Goal: Task Accomplishment & Management: Manage account settings

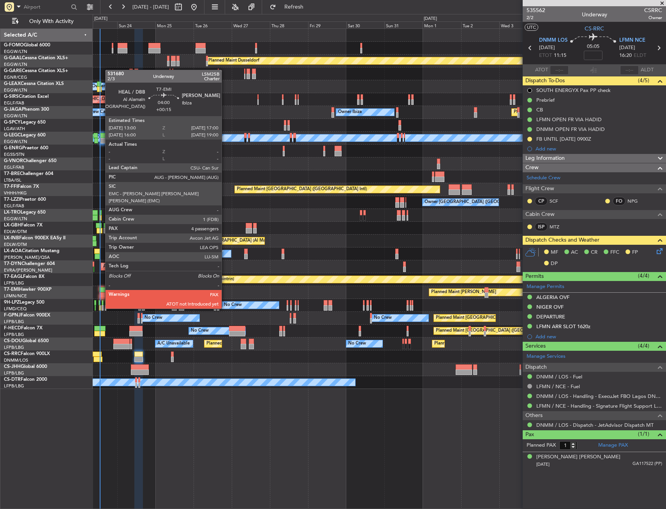
click at [101, 294] on div at bounding box center [102, 294] width 7 height 5
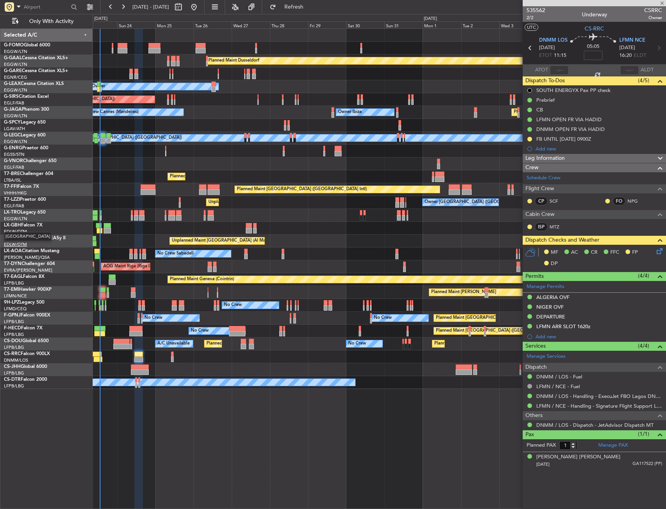
type input "+00:15"
type input "4"
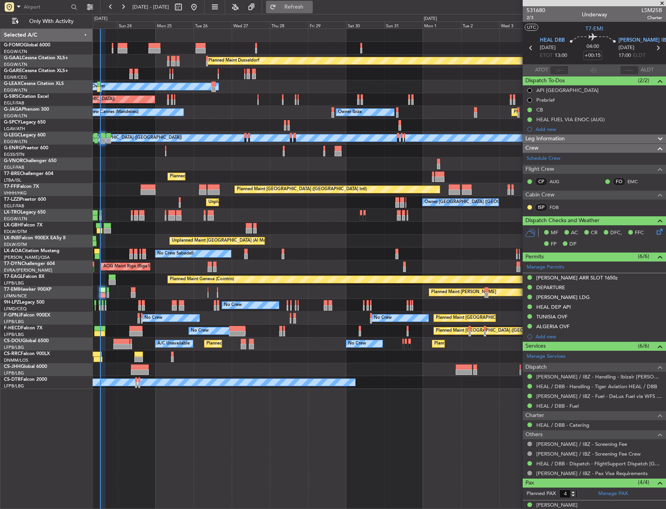
click at [311, 5] on span "Refresh" at bounding box center [294, 6] width 33 height 5
click at [248, 210] on div "Planned Maint Dusseldorf Unplanned Maint [PERSON_NAME] Owner Unplanned Maint [G…" at bounding box center [379, 209] width 573 height 360
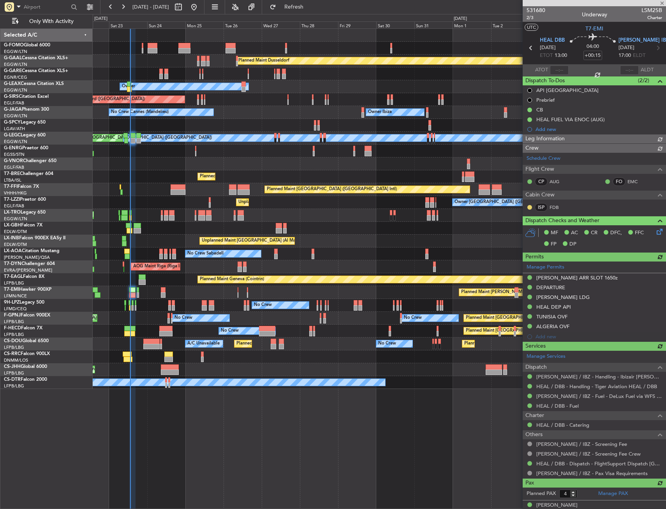
type input "13:18"
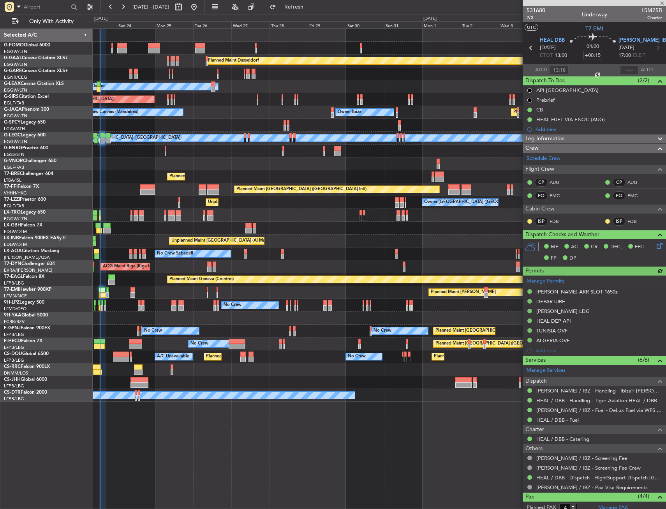
click at [216, 233] on div "Planned Maint Dusseldorf Unplanned Maint [PERSON_NAME] Owner Unplanned Maint [G…" at bounding box center [379, 215] width 573 height 373
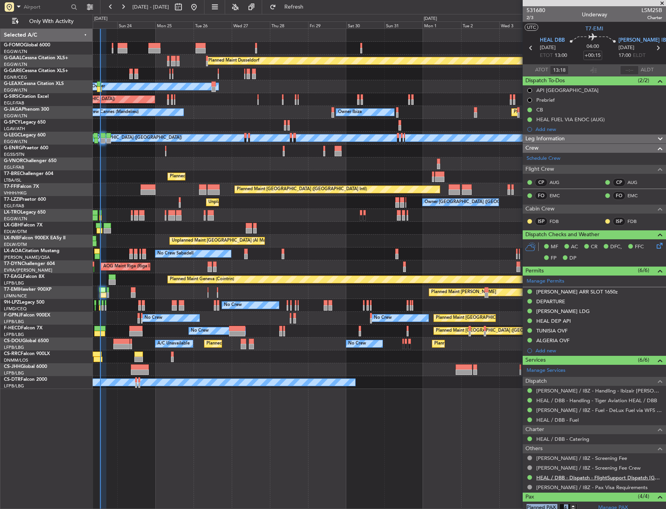
click at [624, 486] on div "Complete [PERSON_NAME] / IBZ - Screening Fee" at bounding box center [333, 254] width 666 height 509
click at [445, 387] on div "No Crew" at bounding box center [379, 382] width 573 height 13
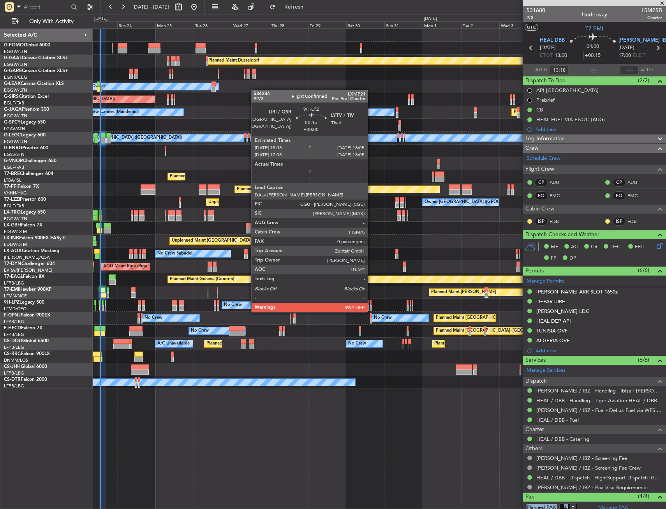
click at [371, 304] on div at bounding box center [371, 302] width 2 height 5
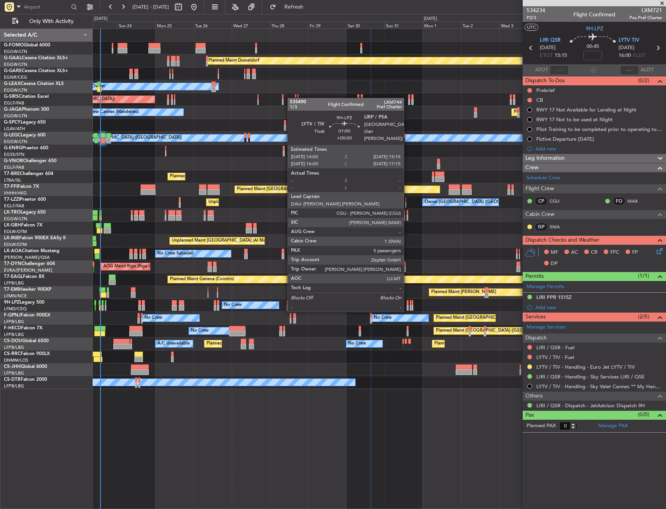
click at [408, 303] on div at bounding box center [408, 302] width 2 height 5
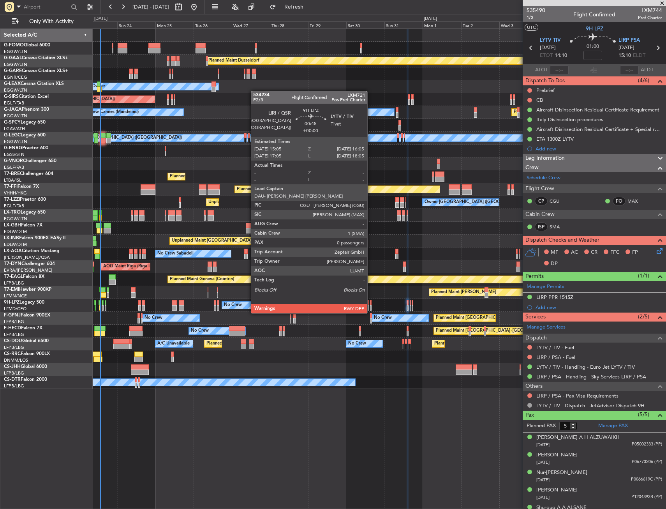
click at [371, 306] on div at bounding box center [371, 307] width 2 height 5
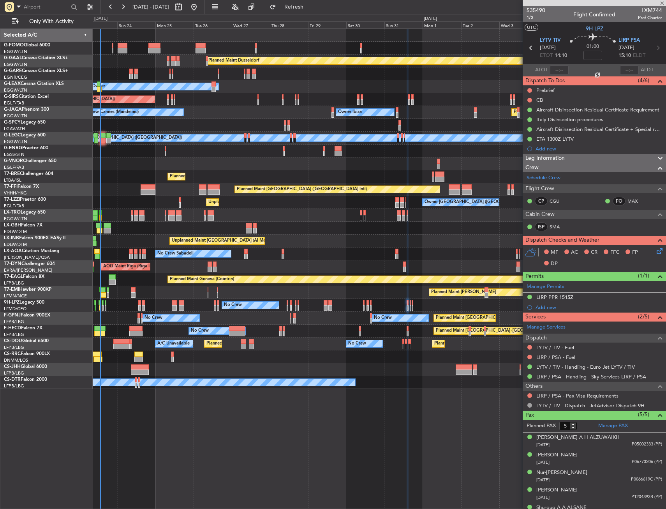
type input "0"
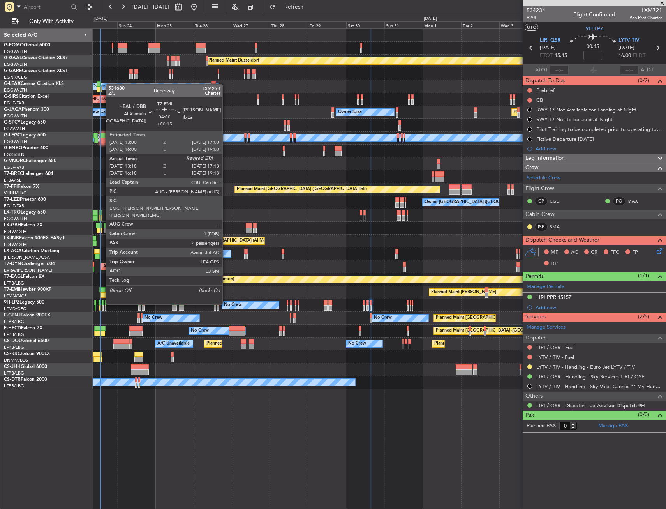
click at [102, 290] on div at bounding box center [102, 289] width 7 height 5
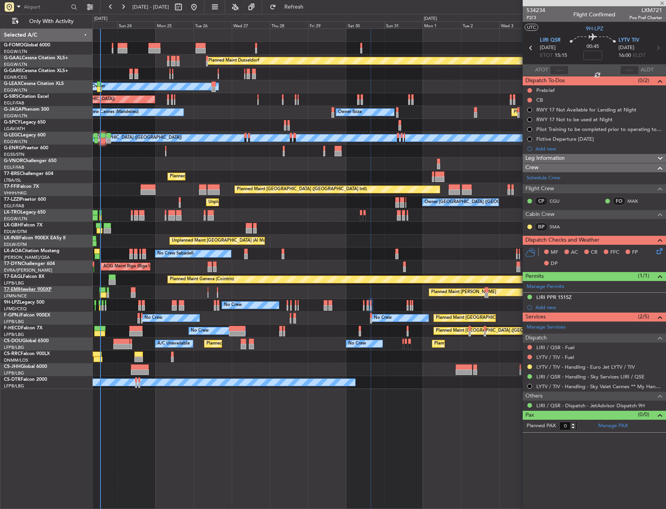
type input "+00:15"
type input "13:18"
type input "4"
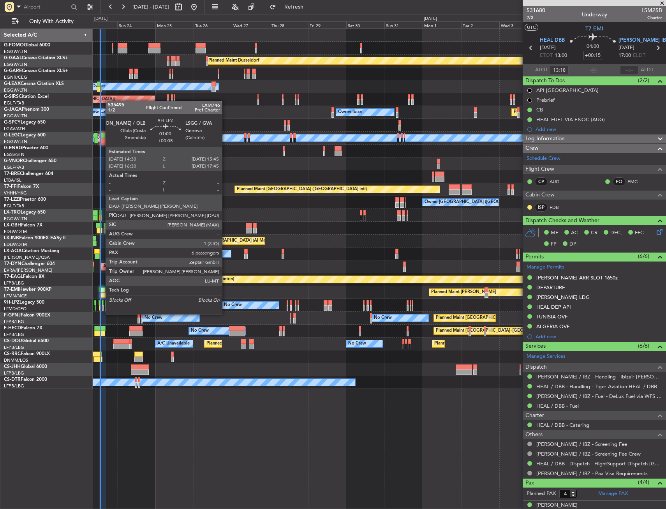
click at [102, 306] on div at bounding box center [103, 307] width 2 height 5
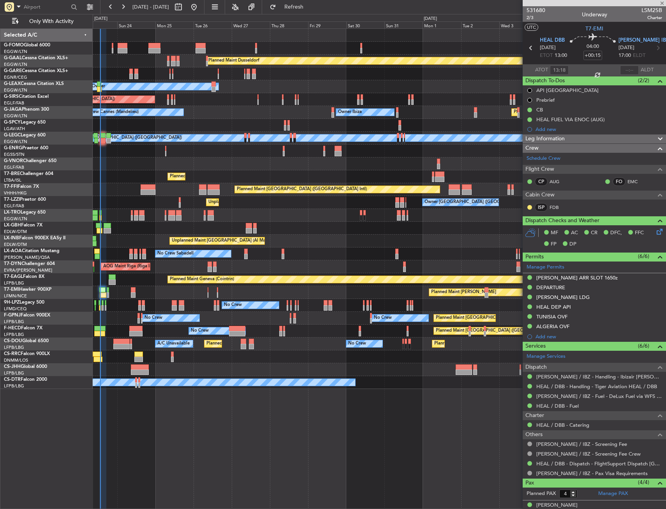
type input "+00:05"
type input "6"
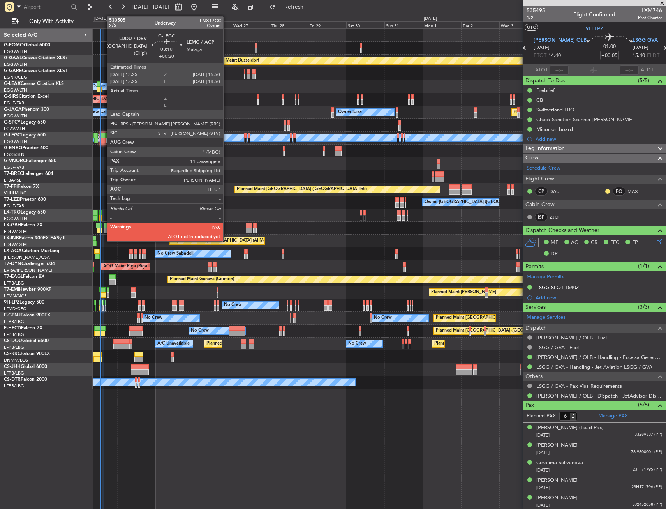
click at [103, 139] on div at bounding box center [102, 140] width 5 height 5
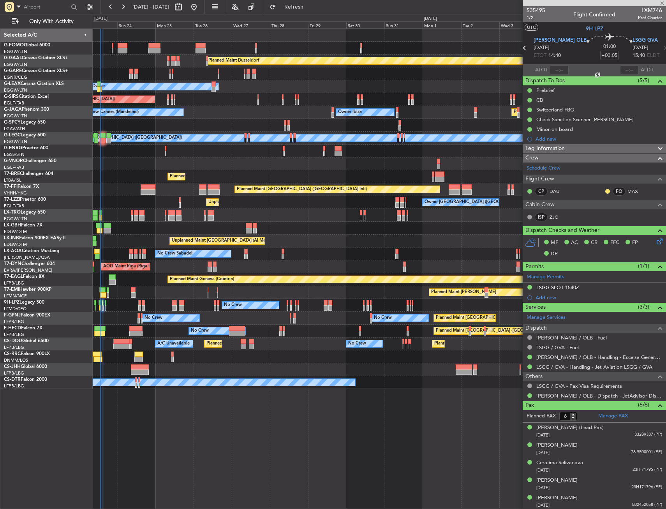
type input "+00:20"
type input "11"
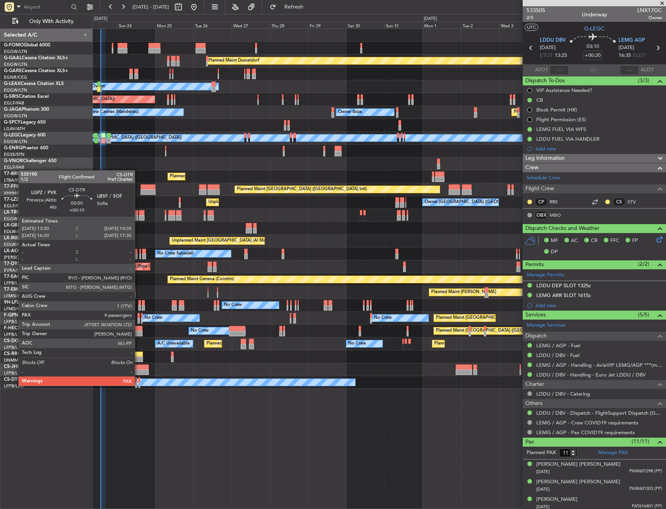
click at [138, 385] on div at bounding box center [139, 384] width 2 height 5
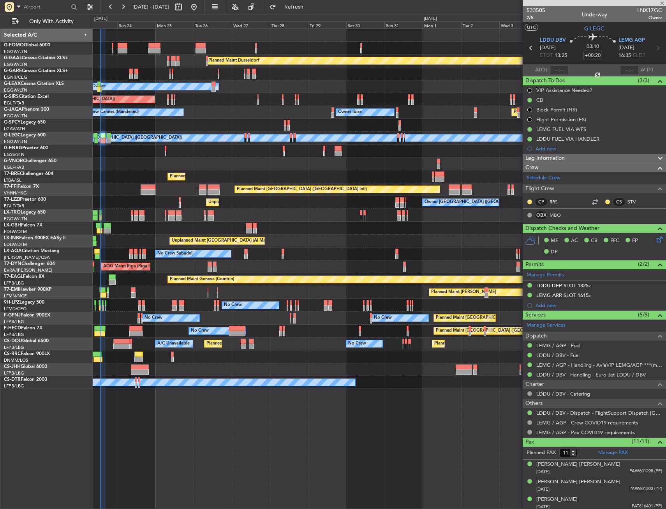
type input "+00:10"
type input "9"
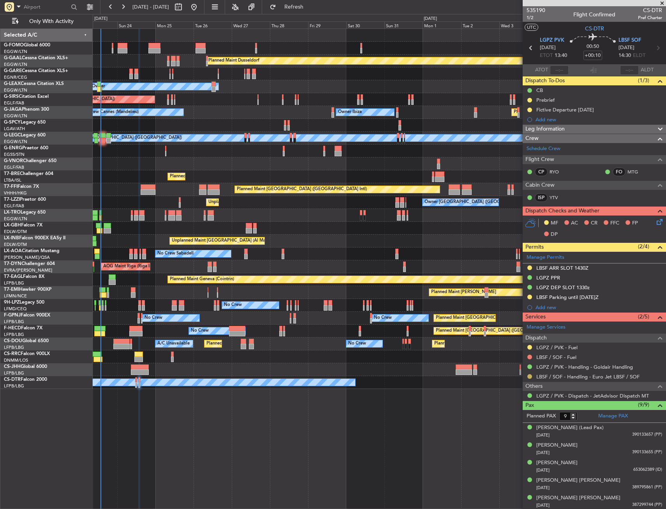
click at [530, 377] on button at bounding box center [530, 376] width 5 height 5
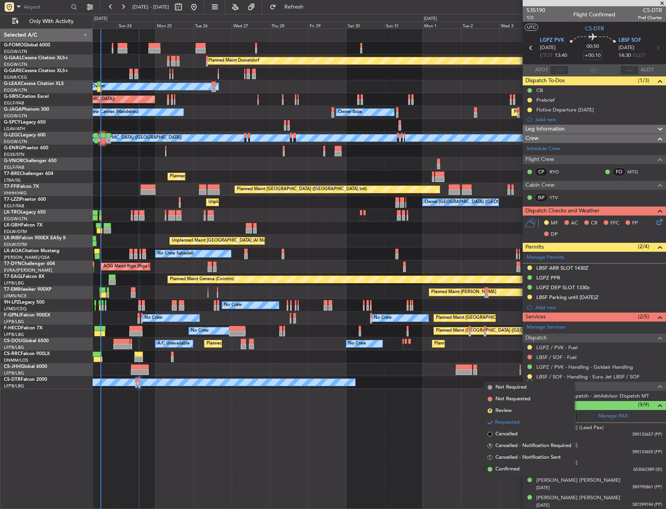
click at [501, 467] on span "Confirmed" at bounding box center [508, 469] width 24 height 8
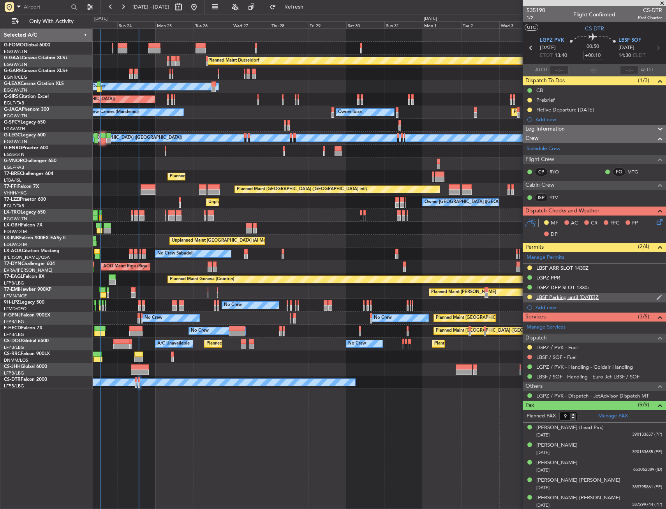
click at [626, 295] on div "LBSF Parking until [DATE]Z" at bounding box center [594, 298] width 143 height 10
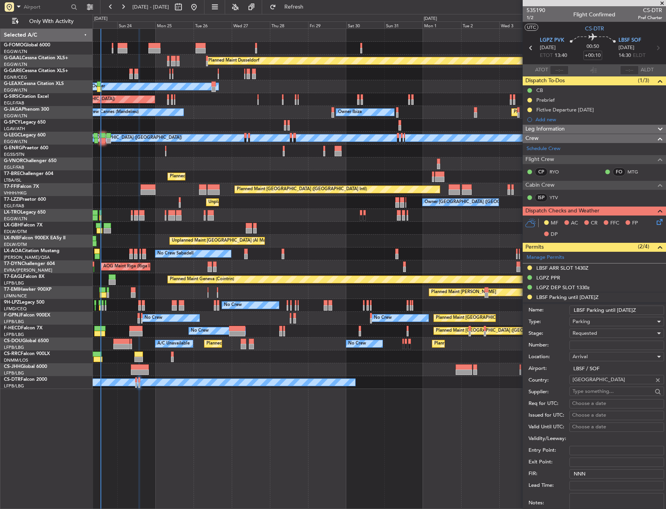
click at [622, 309] on input "LBSF Parking until [DATE]Z" at bounding box center [617, 310] width 95 height 9
click at [603, 330] on div "Requested" at bounding box center [614, 333] width 83 height 12
click at [595, 392] on span "Received OK" at bounding box center [614, 393] width 82 height 12
click at [644, 308] on input "LBSF Parking until [DATE]Z" at bounding box center [617, 310] width 95 height 9
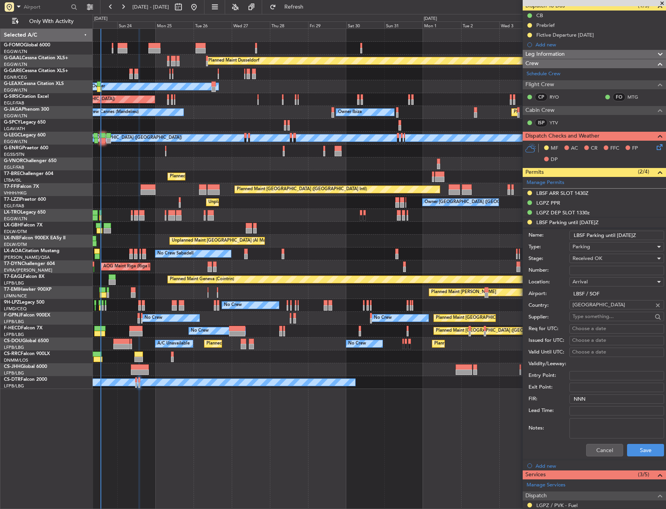
scroll to position [78, 0]
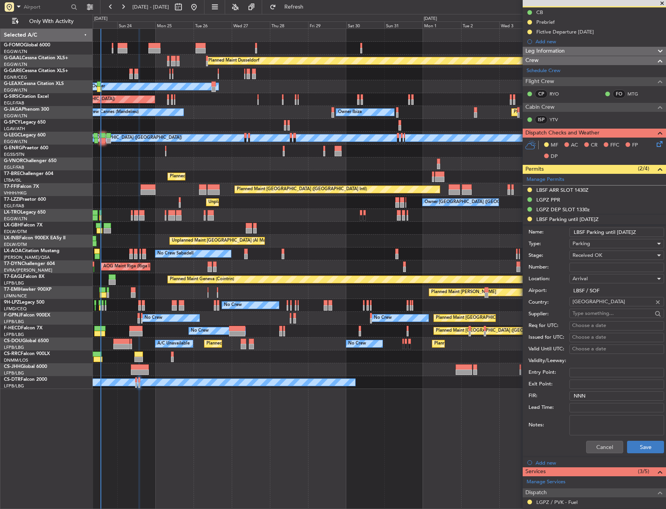
type input "LBSF Parking until [DATE]Z"
click at [635, 441] on button "Save" at bounding box center [645, 447] width 37 height 12
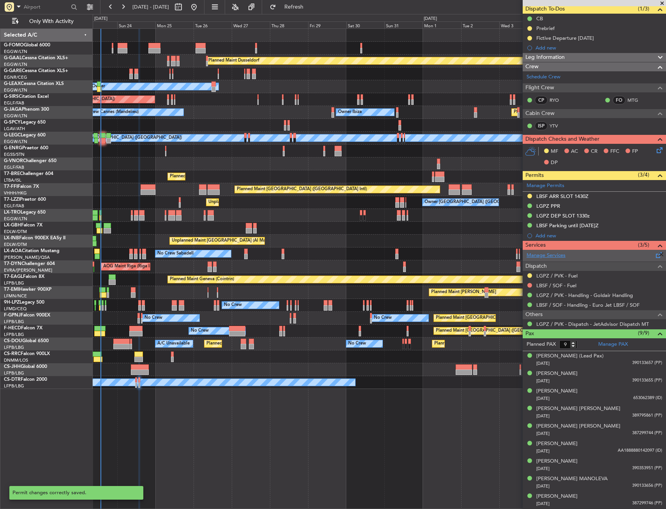
scroll to position [71, 0]
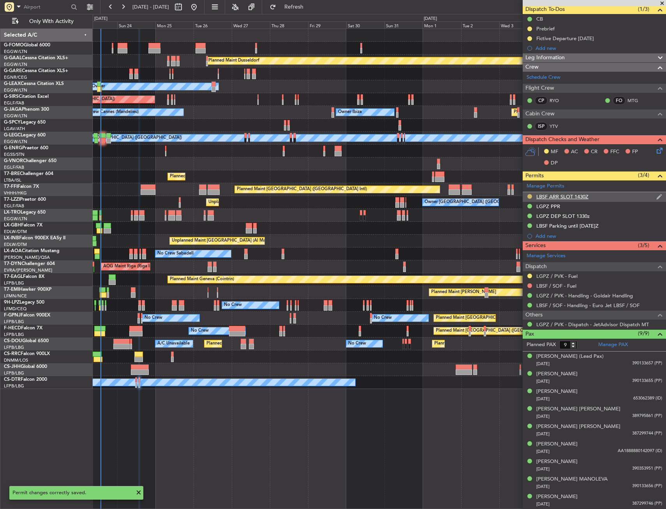
click at [529, 194] on button at bounding box center [530, 196] width 5 height 5
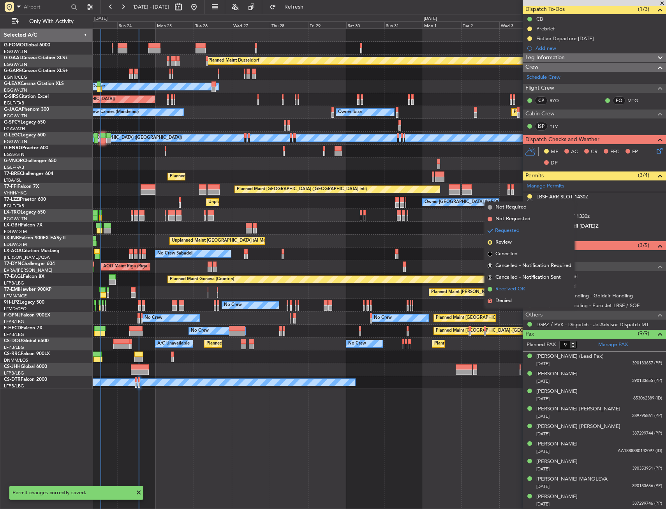
click at [509, 285] on li "Received OK" at bounding box center [530, 289] width 90 height 12
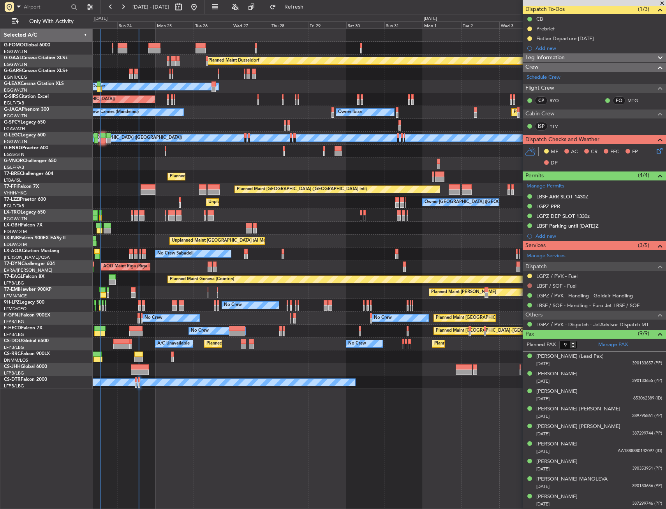
click at [530, 285] on button at bounding box center [530, 285] width 5 height 5
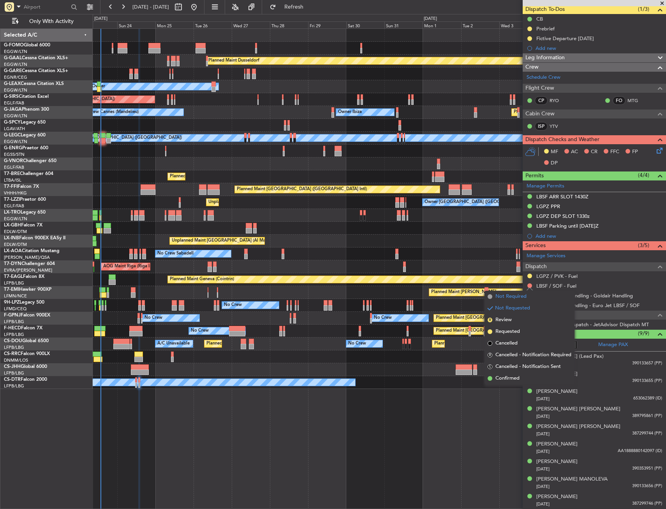
click at [511, 297] on span "Not Required" at bounding box center [511, 297] width 31 height 8
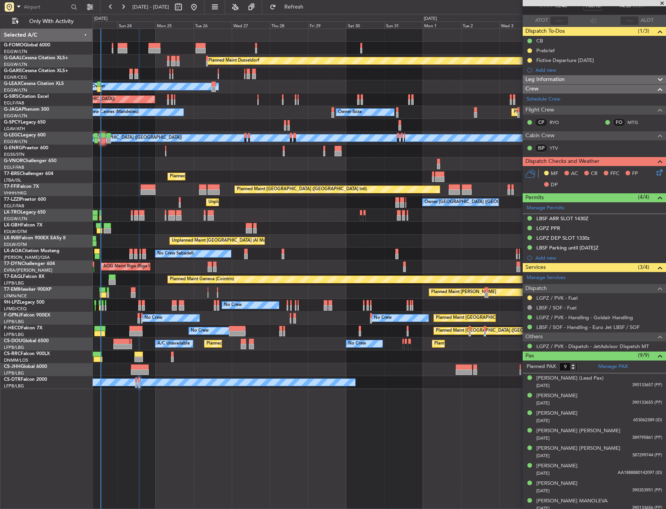
scroll to position [0, 0]
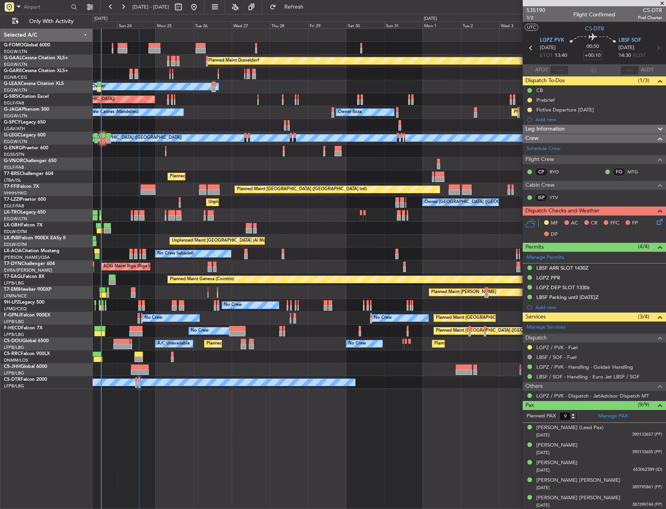
click at [530, 110] on button at bounding box center [530, 110] width 5 height 5
click at [525, 140] on span "Completed" at bounding box center [533, 144] width 26 height 8
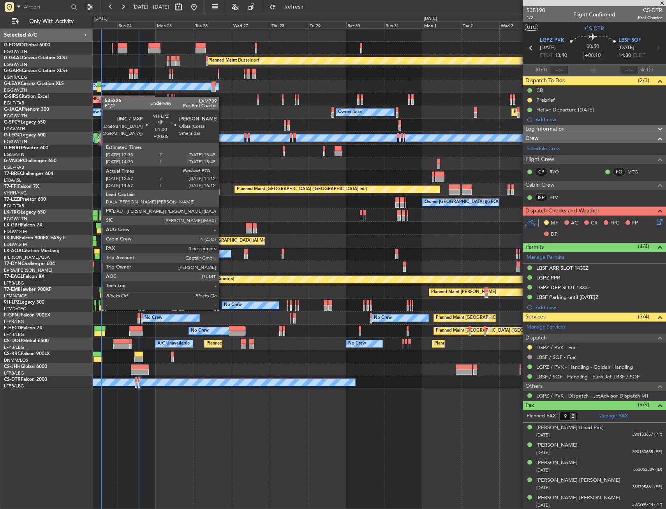
click at [99, 302] on div at bounding box center [100, 302] width 2 height 5
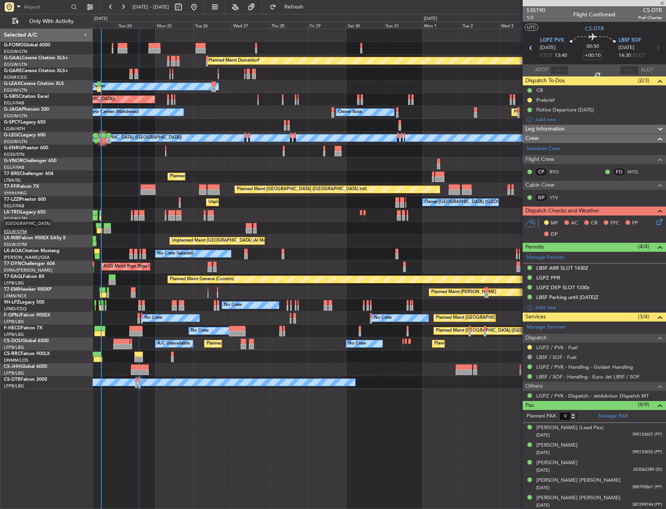
type input "+00:05"
type input "13:07"
type input "0"
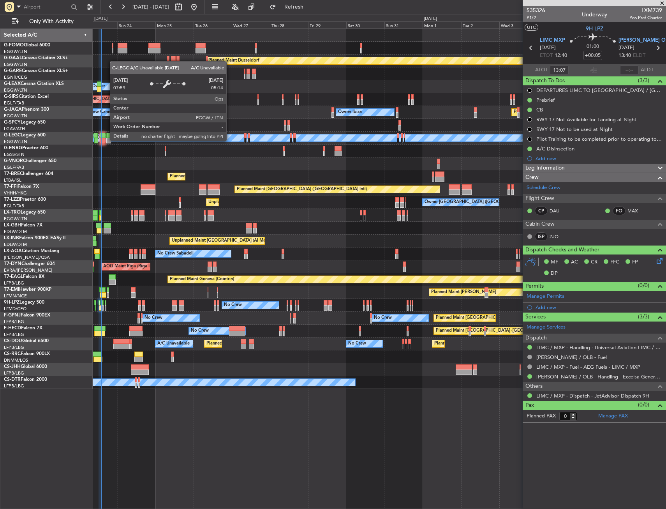
click at [106, 141] on div "A/C Unavailable [GEOGRAPHIC_DATA] ([GEOGRAPHIC_DATA])" at bounding box center [118, 138] width 127 height 12
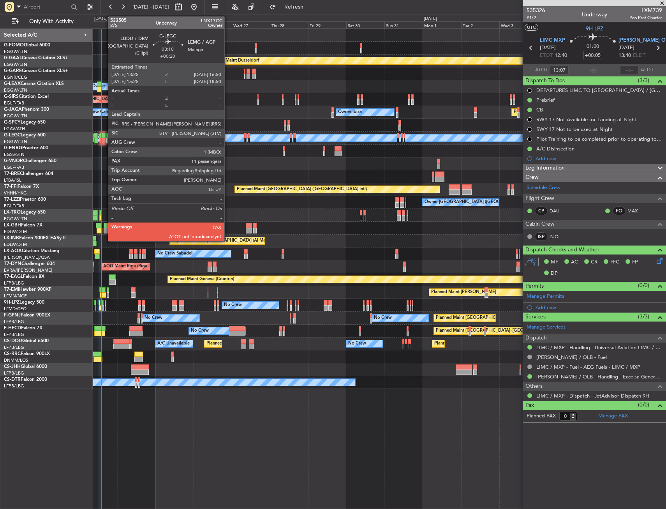
click at [104, 141] on div at bounding box center [102, 140] width 5 height 5
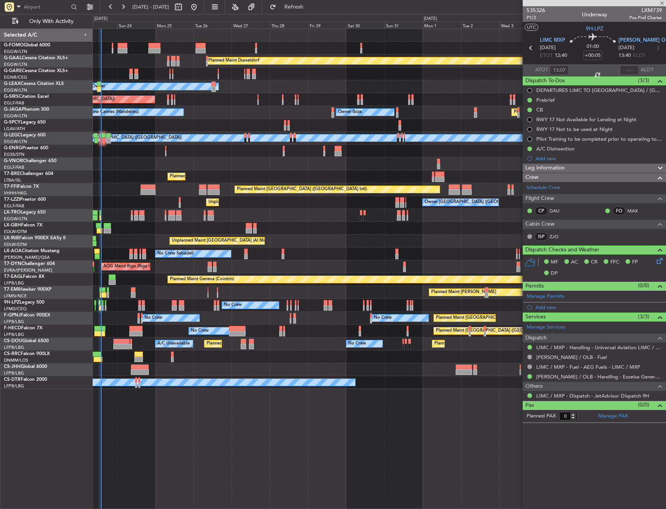
type input "+00:20"
type input "11"
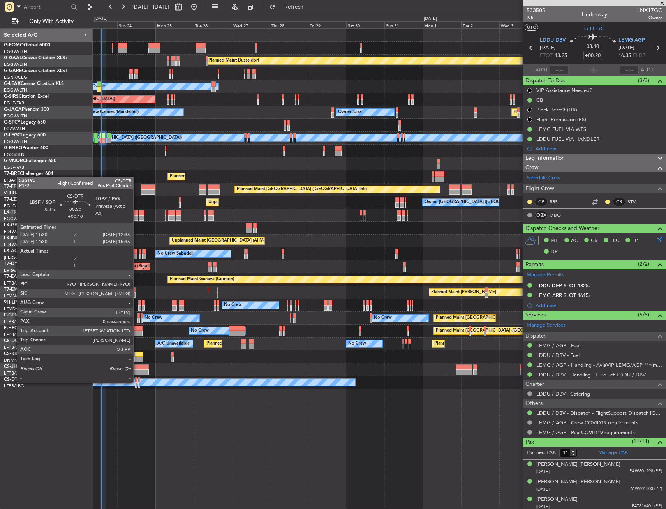
click at [137, 382] on div at bounding box center [136, 379] width 2 height 5
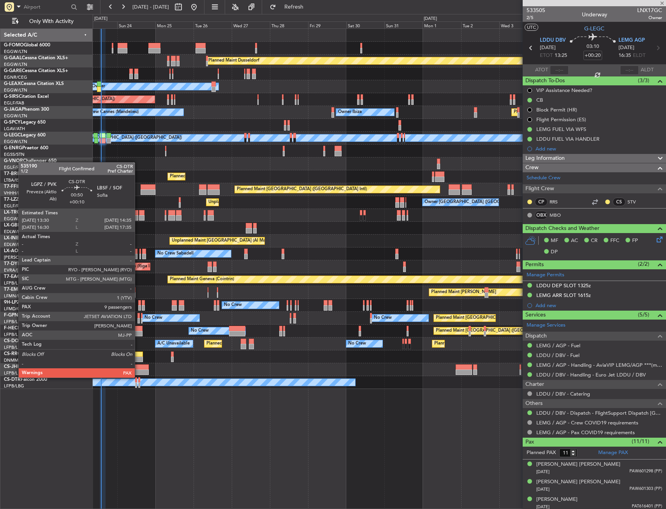
type input "+00:10"
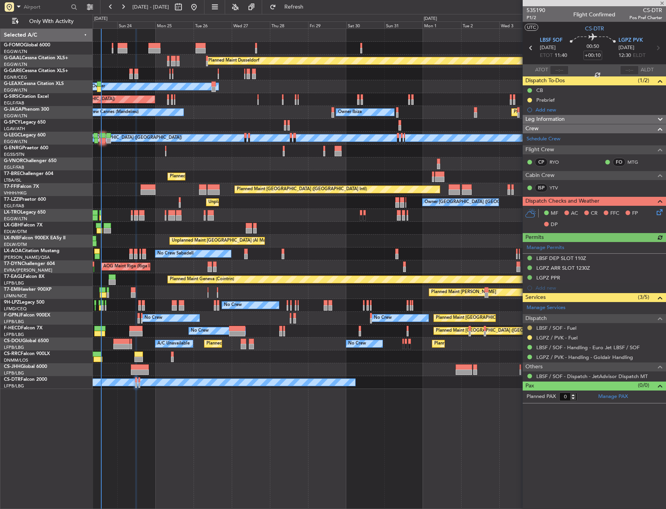
click at [530, 329] on button at bounding box center [530, 327] width 5 height 5
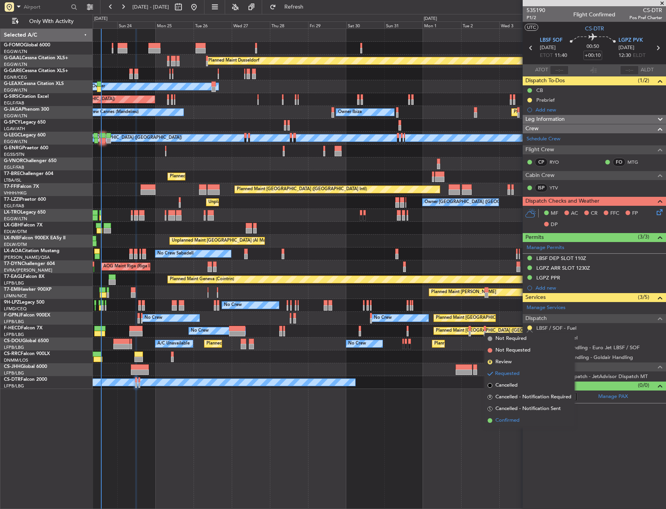
click at [511, 417] on span "Confirmed" at bounding box center [508, 421] width 24 height 8
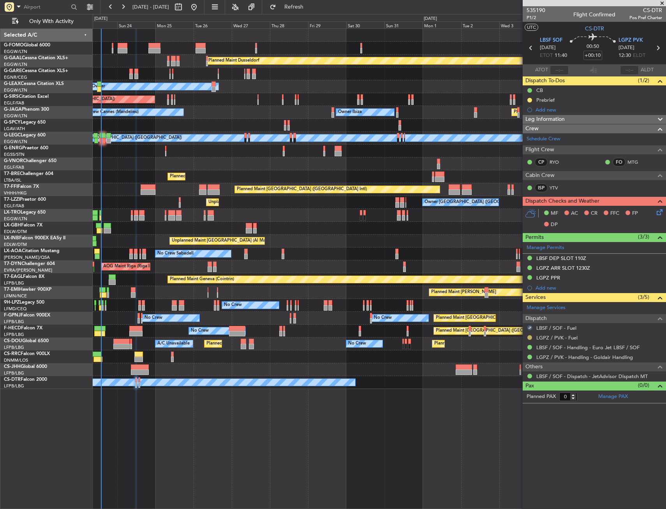
click at [530, 336] on button at bounding box center [530, 337] width 5 height 5
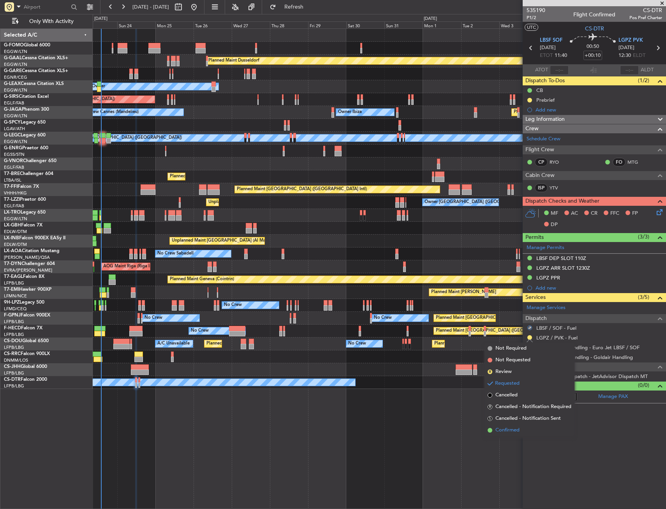
click at [504, 430] on span "Confirmed" at bounding box center [508, 430] width 24 height 8
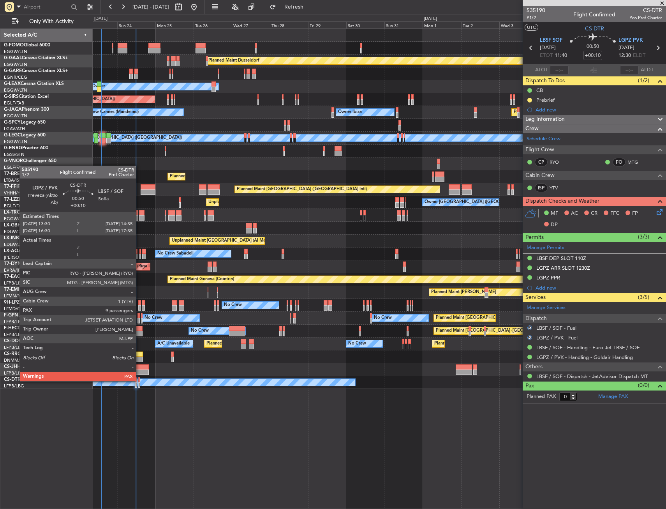
click at [140, 380] on div at bounding box center [139, 379] width 2 height 5
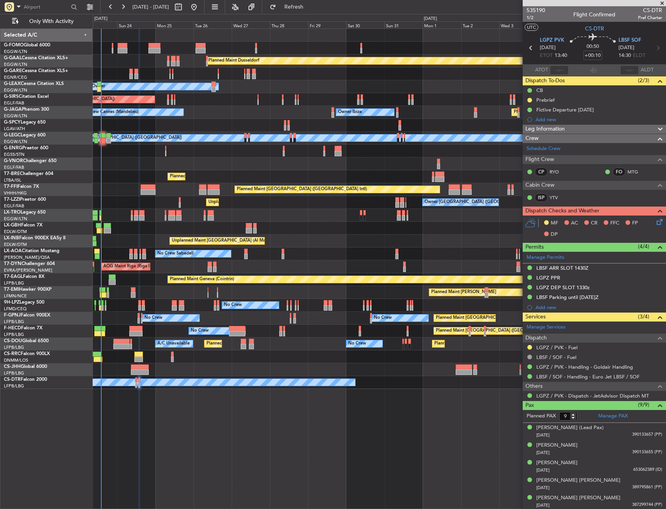
click at [533, 346] on div at bounding box center [530, 347] width 6 height 6
click at [531, 346] on button at bounding box center [530, 347] width 5 height 5
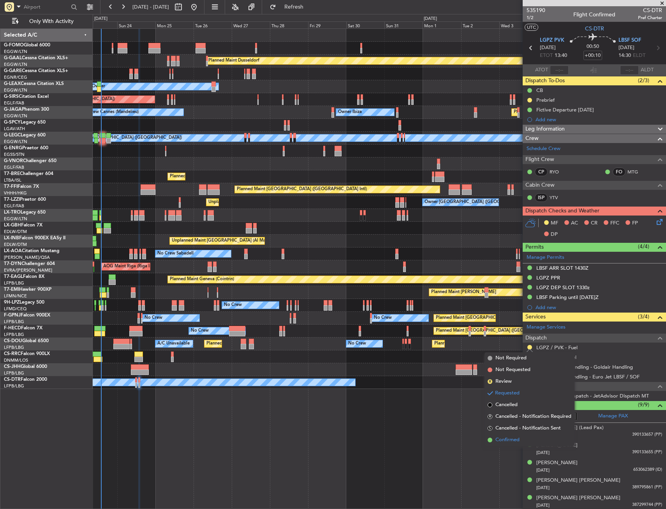
click at [511, 442] on span "Confirmed" at bounding box center [508, 440] width 24 height 8
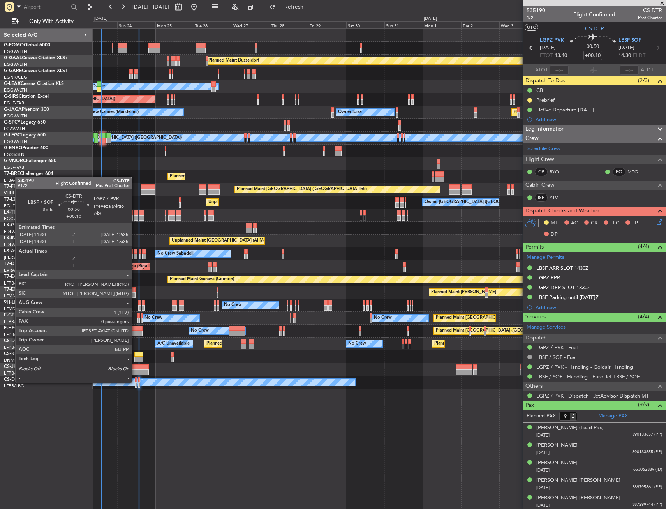
click at [135, 382] on div at bounding box center [136, 379] width 2 height 5
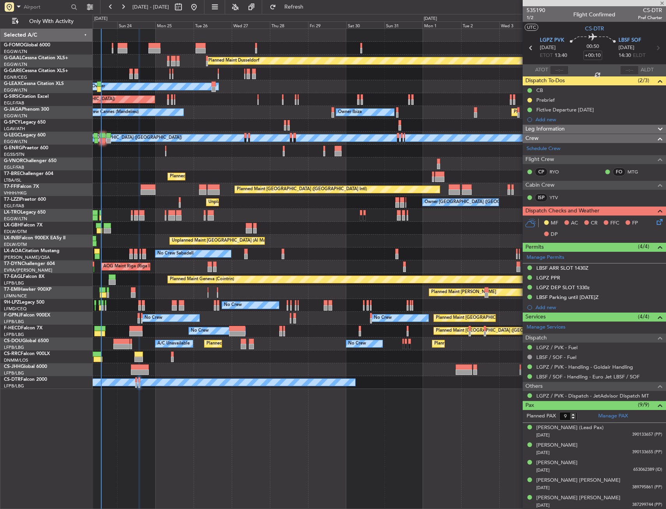
type input "0"
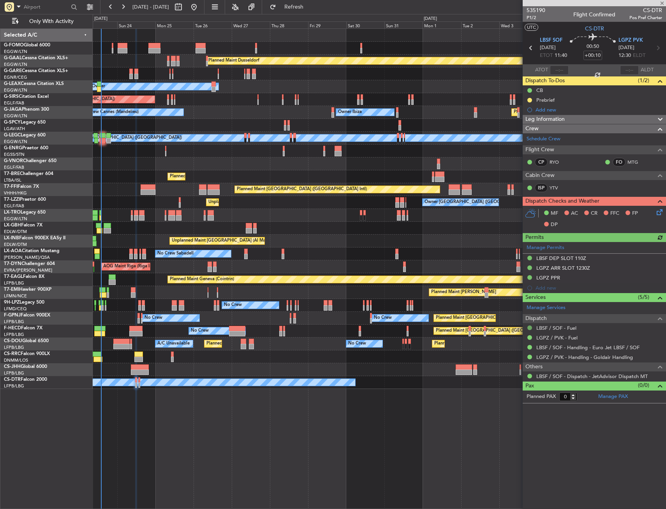
click at [530, 329] on button at bounding box center [530, 327] width 5 height 5
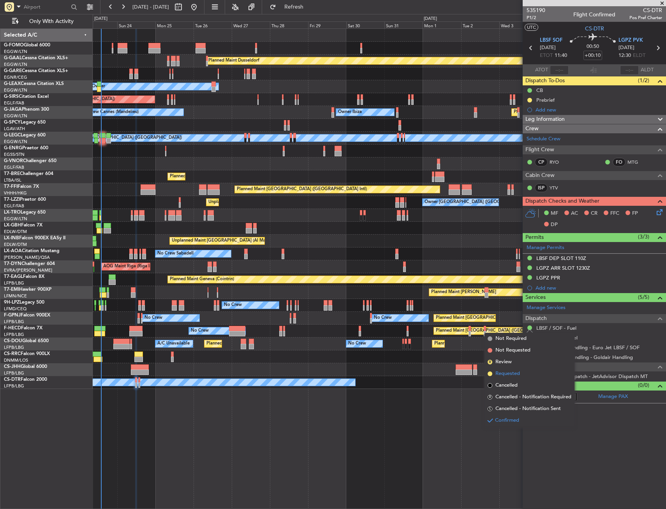
click at [505, 371] on span "Requested" at bounding box center [508, 374] width 25 height 8
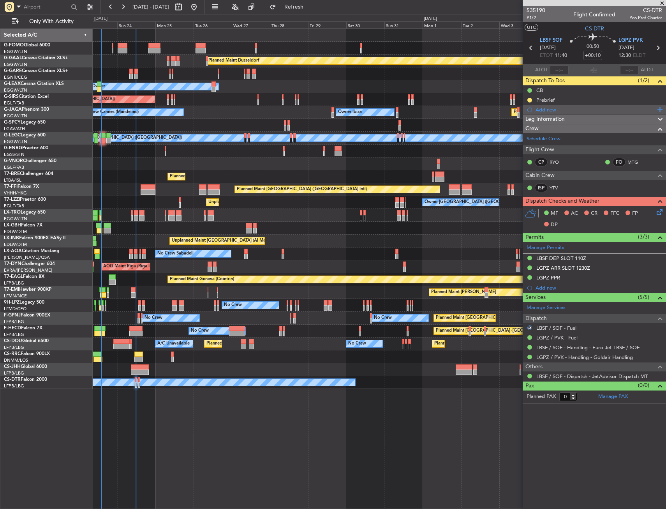
click at [544, 110] on div "Add new" at bounding box center [596, 109] width 120 height 7
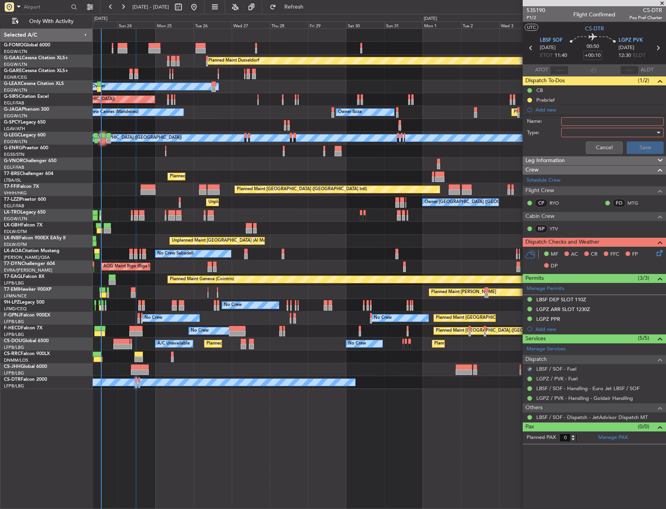
click at [574, 124] on input "Name:" at bounding box center [613, 121] width 103 height 9
type input "F"
type input "LBSF FUEL VIA EUROJET"
click at [569, 134] on div at bounding box center [610, 133] width 91 height 12
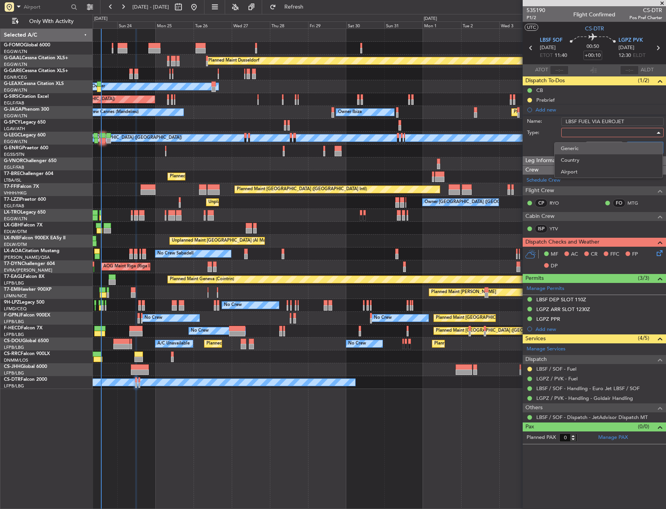
click at [580, 152] on span "Generic" at bounding box center [608, 149] width 95 height 12
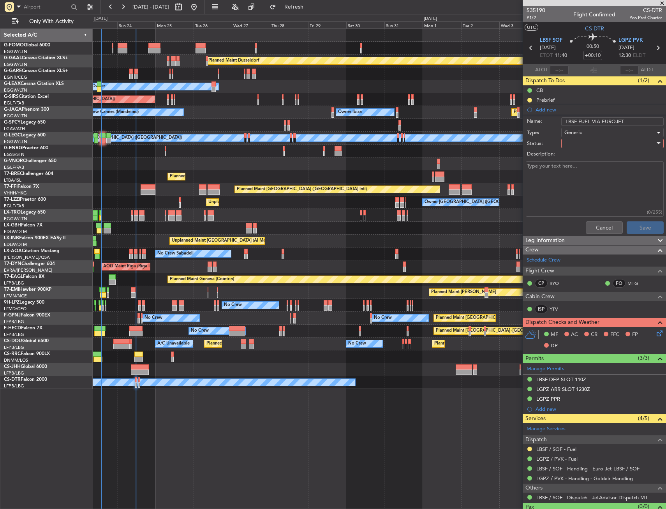
click at [581, 145] on div at bounding box center [610, 144] width 91 height 12
click at [581, 168] on span "In Progress" at bounding box center [609, 171] width 91 height 12
click at [627, 226] on button "Save" at bounding box center [645, 227] width 37 height 12
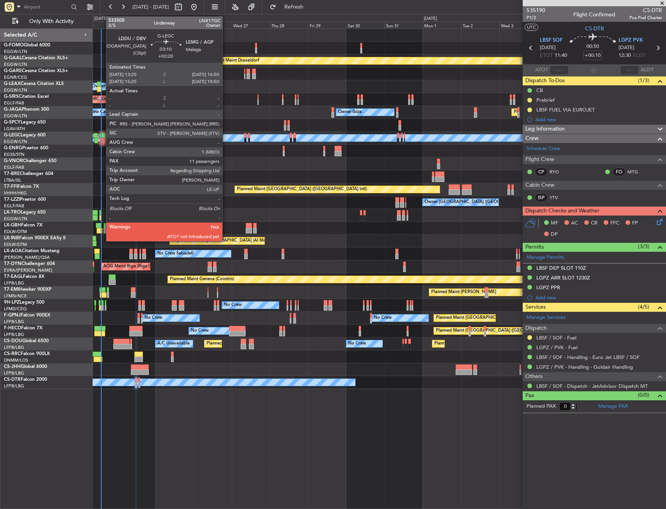
click at [103, 136] on div at bounding box center [102, 135] width 5 height 5
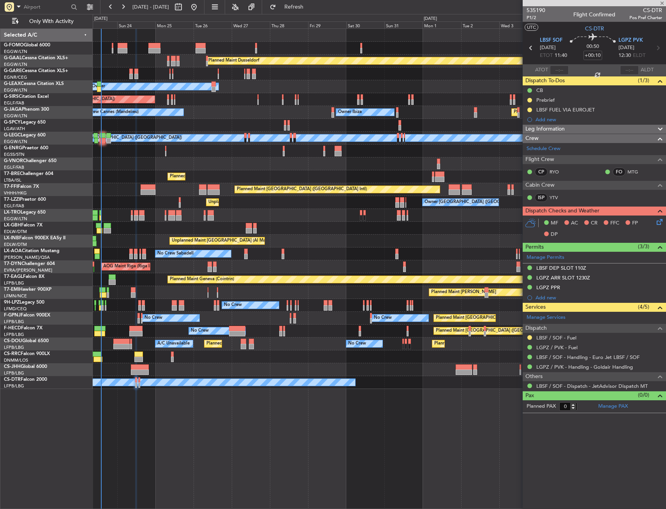
type input "+00:20"
type input "11"
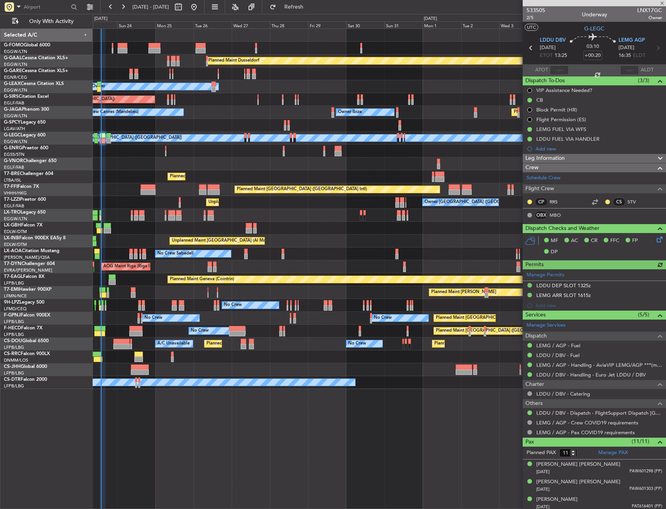
click at [556, 70] on div at bounding box center [559, 69] width 19 height 9
click at [554, 72] on input "text" at bounding box center [559, 69] width 19 height 9
click at [569, 24] on section "UTC G-LEGC" at bounding box center [594, 28] width 143 height 12
type input "13:57"
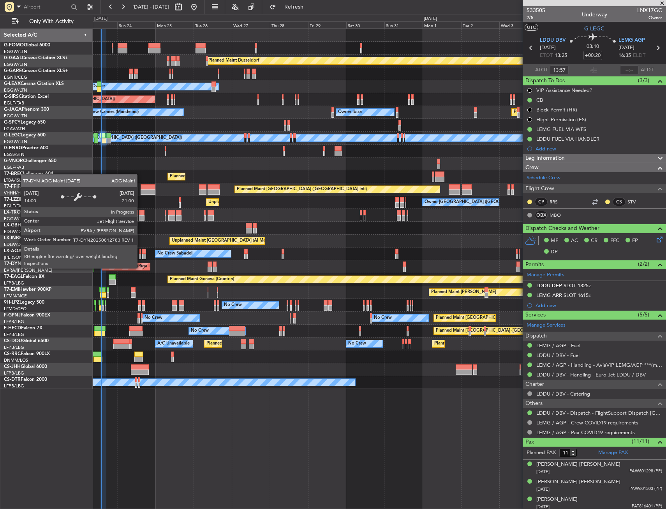
click at [141, 268] on div "AOG Maint Riga (Riga Intl)" at bounding box center [129, 267] width 53 height 12
click at [126, 267] on div "AOG Maint Riga (Riga Intl)" at bounding box center [129, 267] width 53 height 12
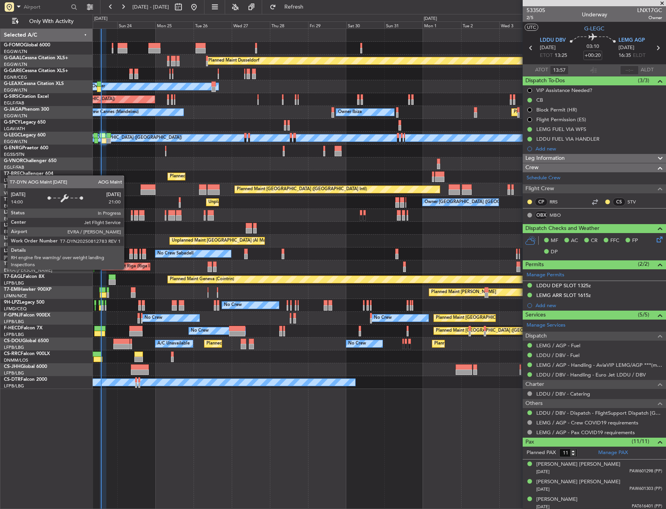
click at [127, 269] on div "AOG Maint Riga (Riga Intl)" at bounding box center [129, 267] width 53 height 12
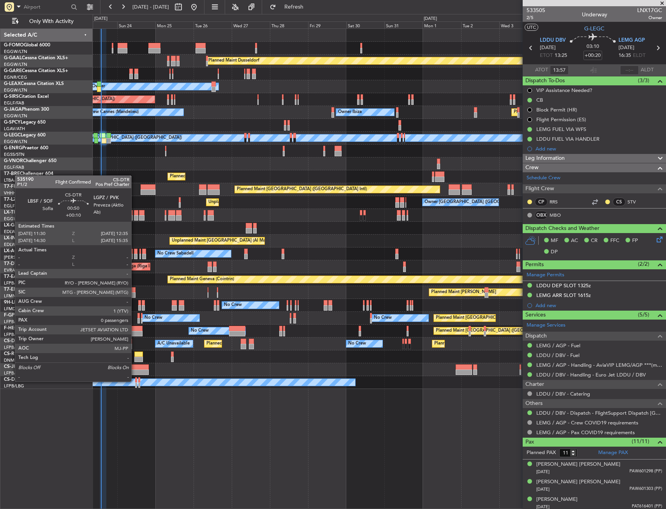
click at [135, 381] on div at bounding box center [136, 379] width 2 height 5
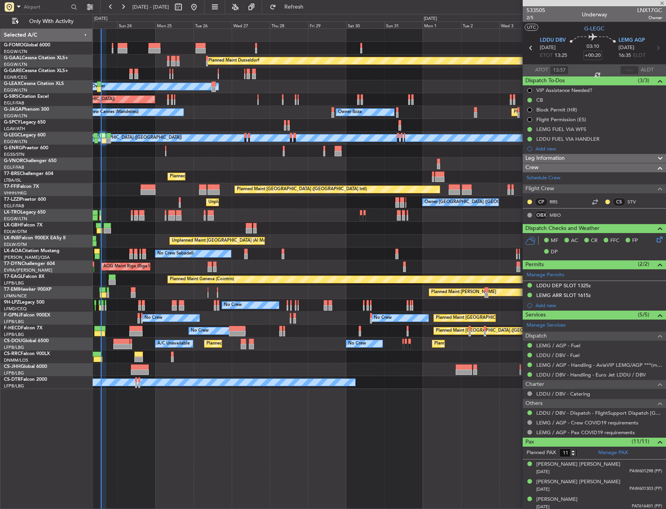
type input "+00:10"
type input "0"
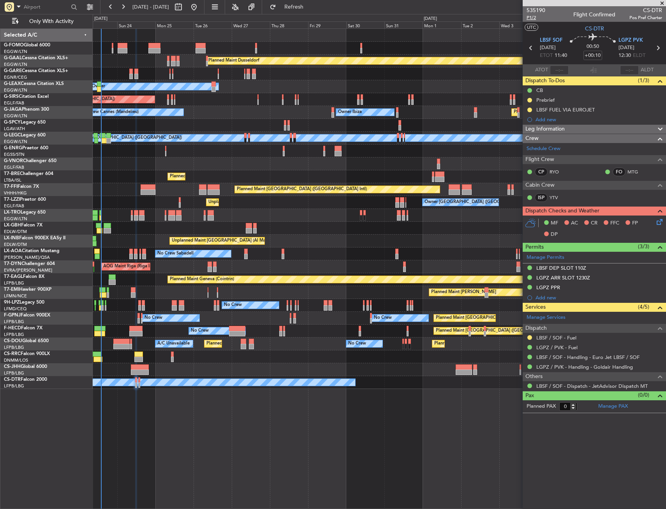
click at [534, 15] on span "P1/2" at bounding box center [536, 17] width 19 height 7
click at [661, 224] on icon at bounding box center [659, 220] width 6 height 6
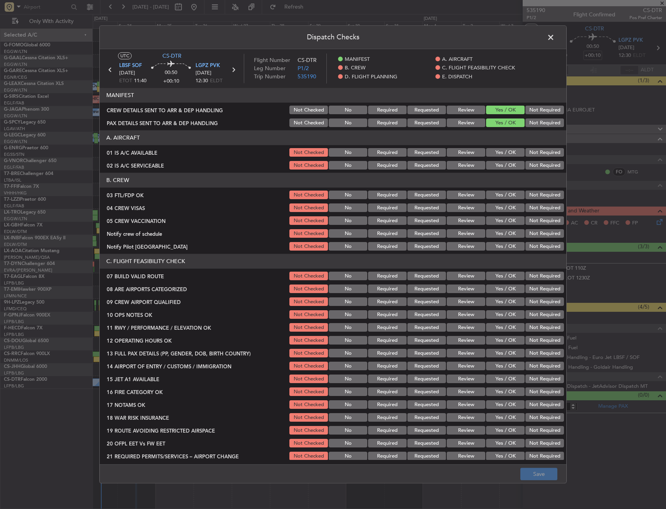
click at [555, 37] on span at bounding box center [555, 40] width 0 height 16
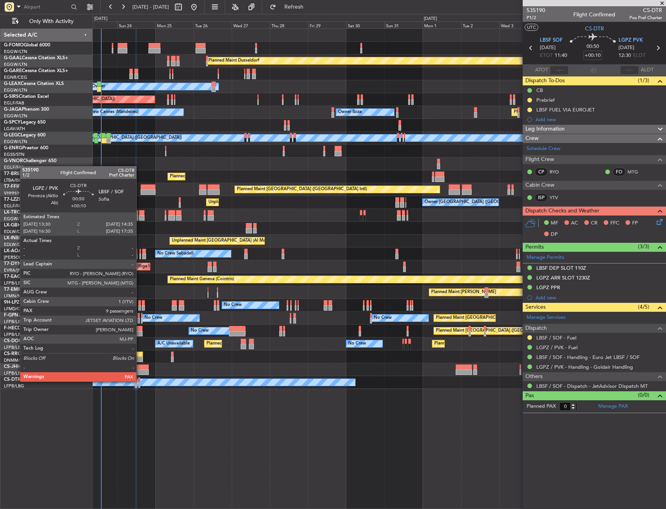
click at [140, 380] on div at bounding box center [139, 379] width 2 height 5
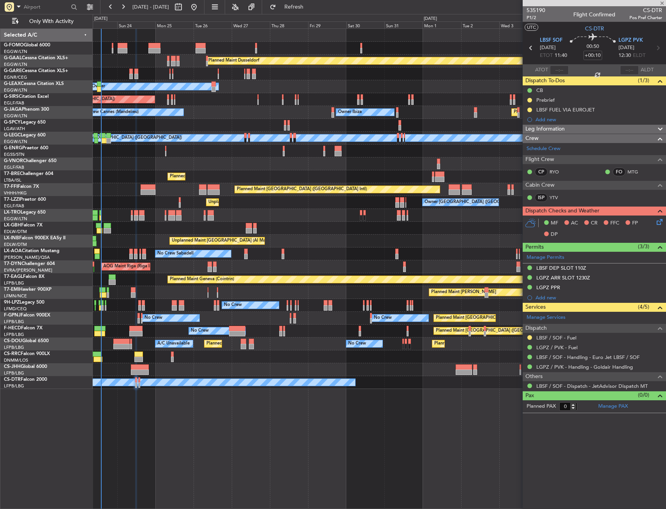
type input "9"
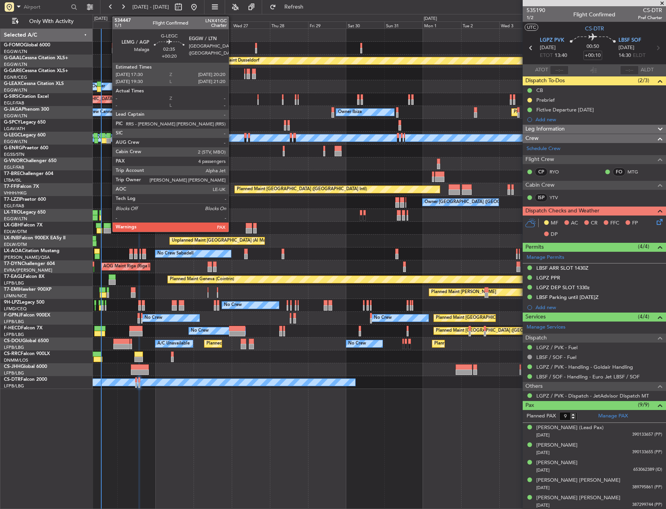
click at [108, 135] on div at bounding box center [108, 135] width 5 height 5
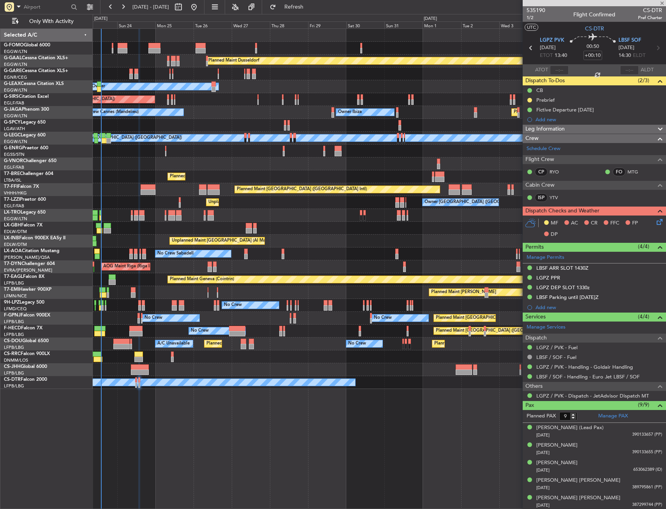
type input "+00:20"
type input "4"
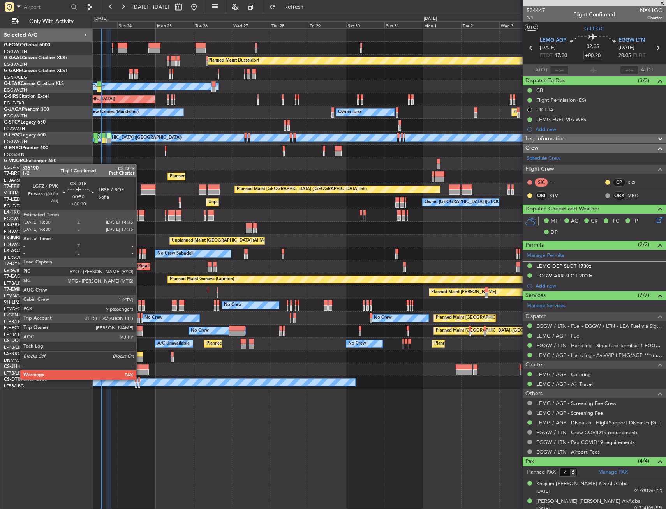
click at [140, 379] on div at bounding box center [139, 379] width 2 height 5
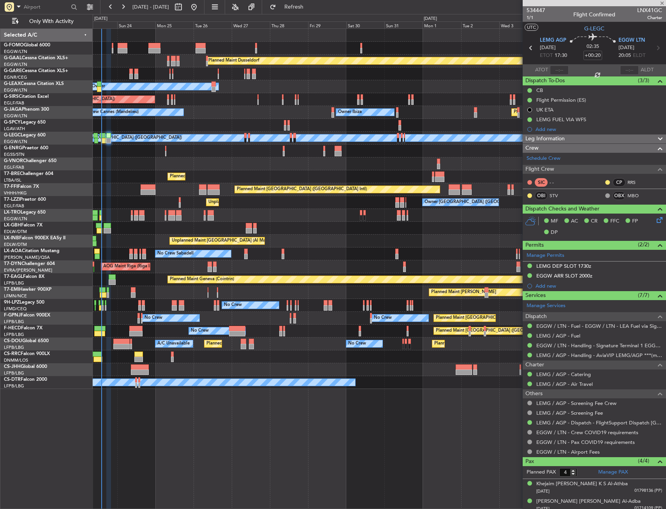
type input "+00:10"
type input "9"
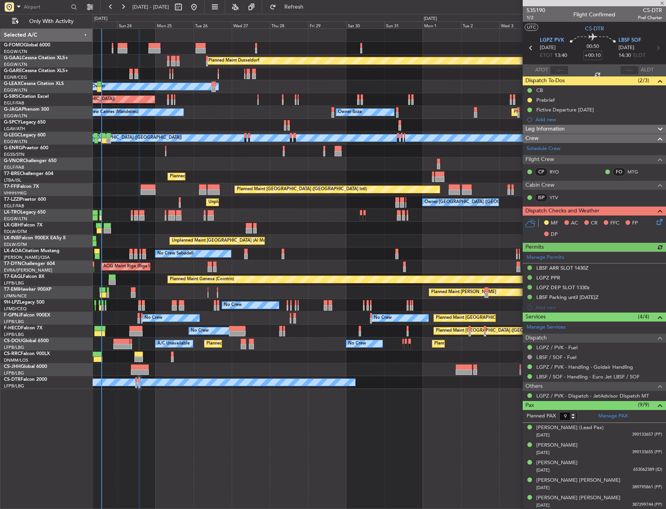
click at [656, 219] on icon at bounding box center [659, 220] width 6 height 6
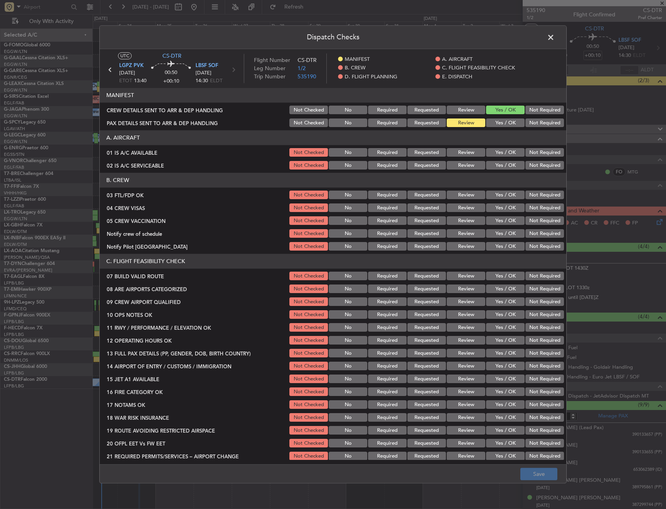
click at [501, 120] on button "Yes / OK" at bounding box center [505, 123] width 39 height 9
click at [540, 474] on button "Save" at bounding box center [539, 474] width 37 height 12
click at [555, 39] on span at bounding box center [555, 40] width 0 height 16
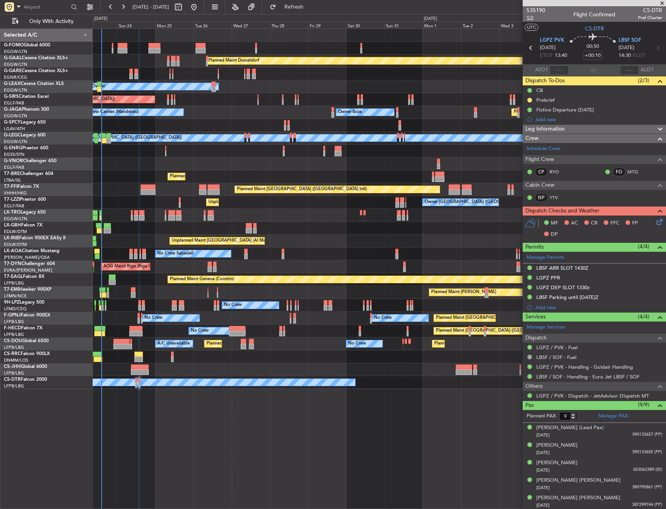
click at [530, 17] on span "1/2" at bounding box center [536, 17] width 19 height 7
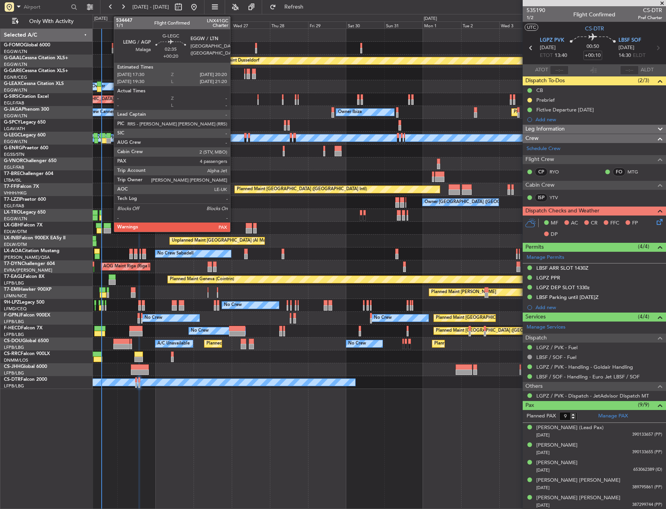
click at [110, 140] on div at bounding box center [108, 140] width 5 height 5
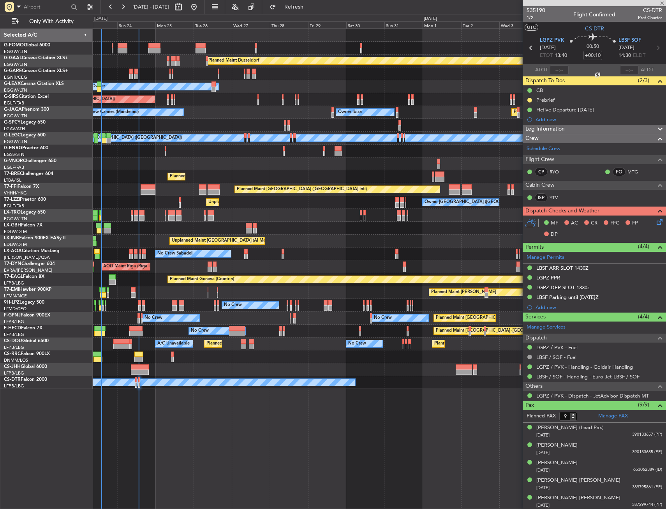
type input "+00:20"
type input "4"
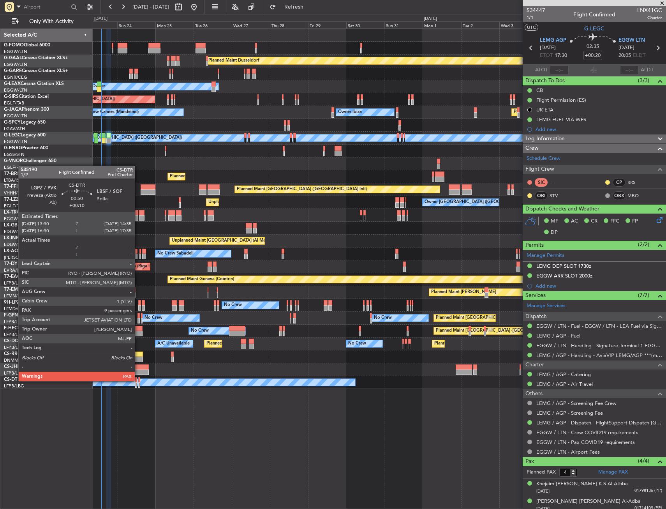
click at [138, 380] on div at bounding box center [139, 379] width 2 height 5
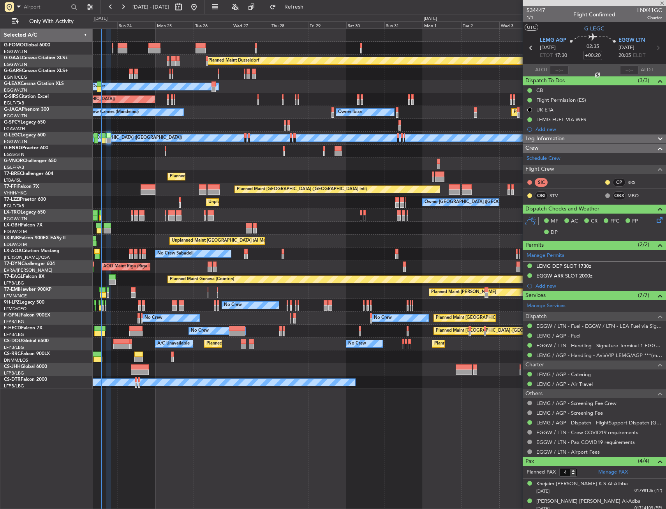
type input "+00:10"
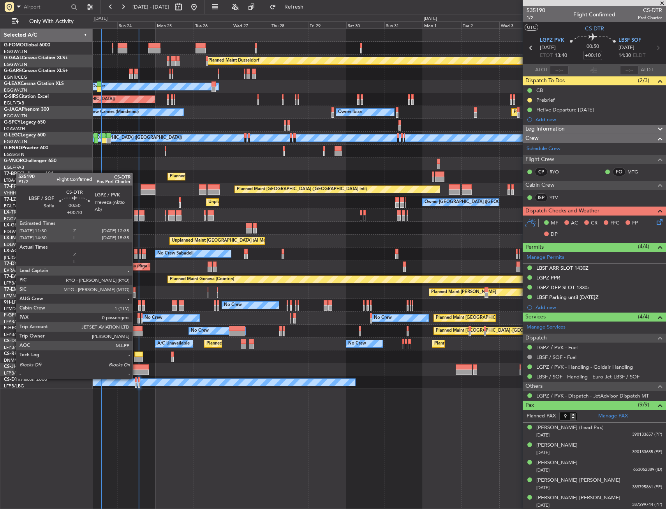
click at [136, 378] on div at bounding box center [136, 379] width 2 height 5
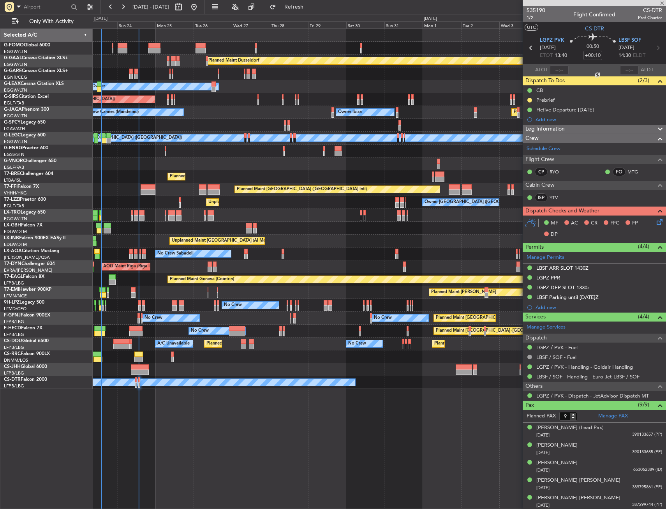
type input "0"
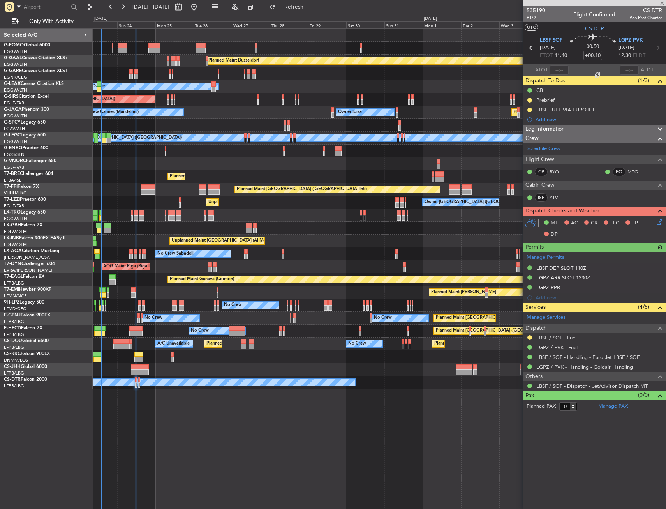
click at [529, 336] on button at bounding box center [530, 337] width 5 height 5
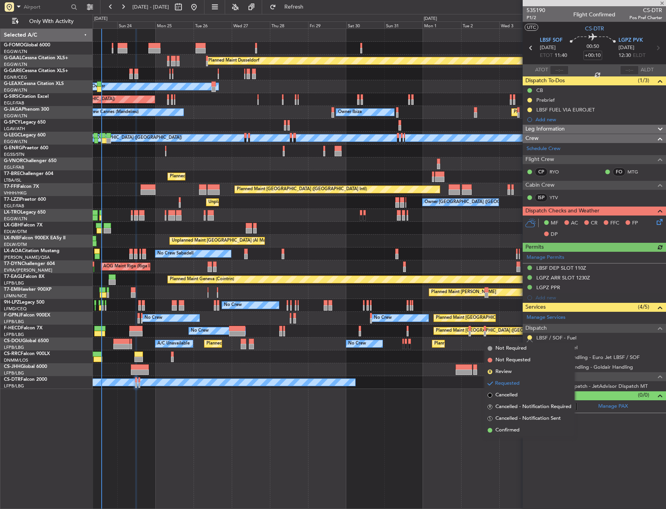
drag, startPoint x: 503, startPoint y: 429, endPoint x: 503, endPoint y: 425, distance: 4.3
click at [503, 426] on span "Confirmed" at bounding box center [508, 430] width 24 height 8
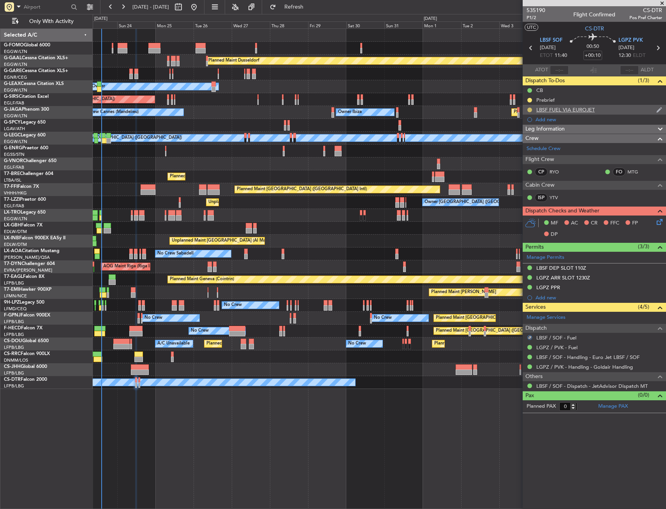
click at [531, 110] on button at bounding box center [530, 110] width 5 height 5
click at [525, 145] on span "Completed" at bounding box center [533, 144] width 26 height 8
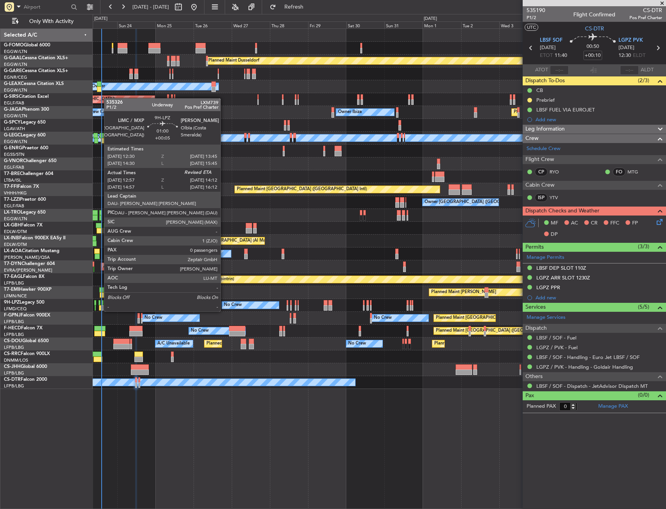
click at [100, 304] on div at bounding box center [100, 302] width 2 height 5
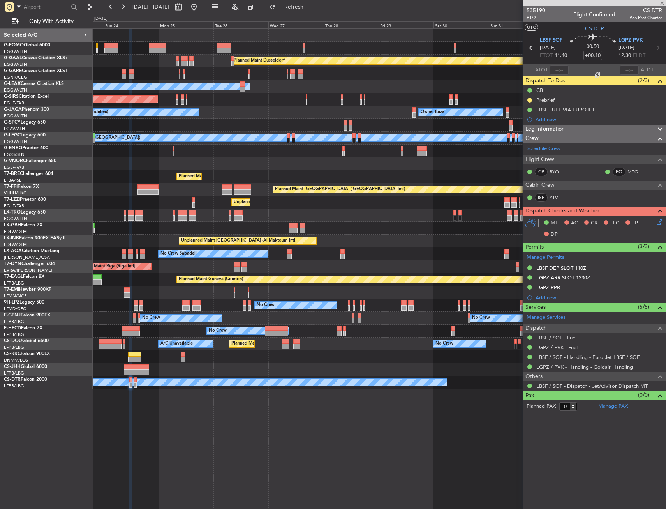
type input "+00:05"
type input "13:07"
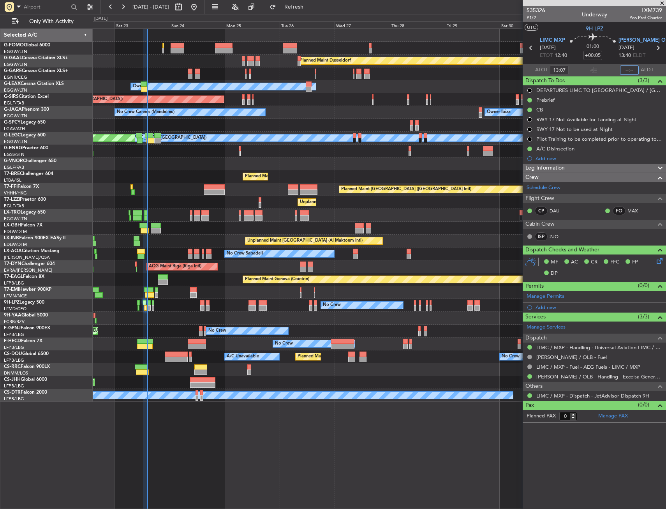
click at [631, 72] on input "text" at bounding box center [629, 69] width 19 height 9
click at [623, 30] on section "UTC 9H-LPZ" at bounding box center [594, 28] width 143 height 12
type input "14:12"
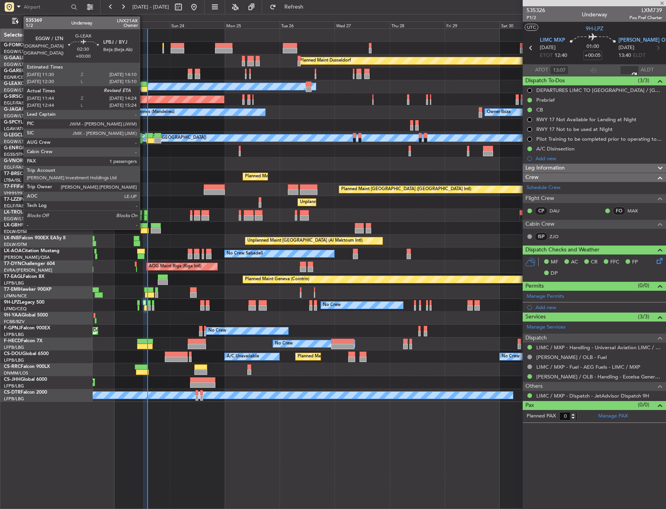
click at [143, 83] on div at bounding box center [144, 83] width 6 height 5
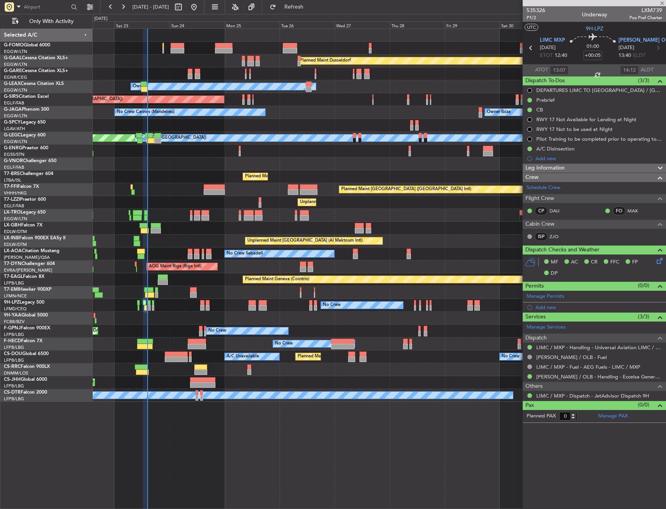
type input "11:44"
type input "1"
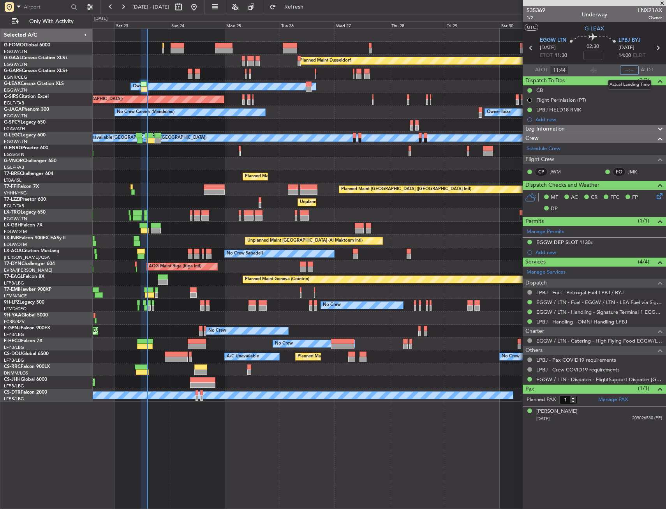
click at [628, 68] on input "text" at bounding box center [629, 69] width 19 height 9
type input "11:44"
click at [608, 28] on section "UTC G-LEAX" at bounding box center [594, 28] width 143 height 12
type input "14:08"
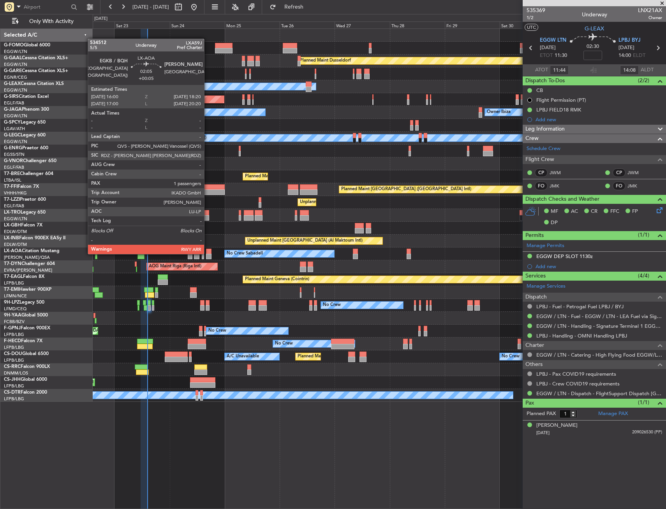
click at [208, 253] on div at bounding box center [208, 251] width 5 height 5
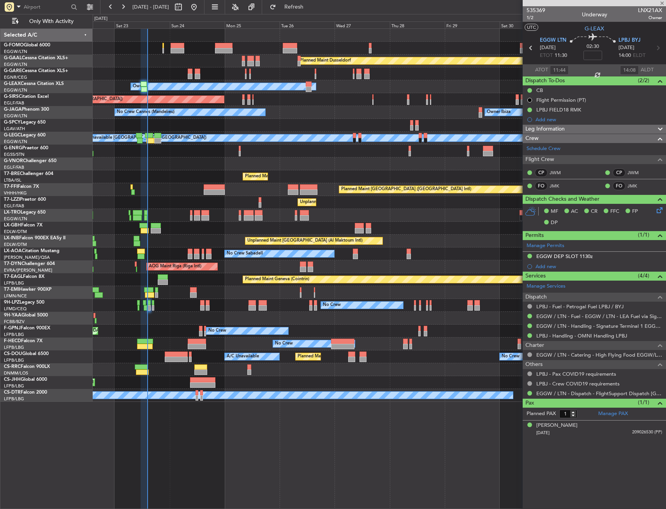
type input "+00:05"
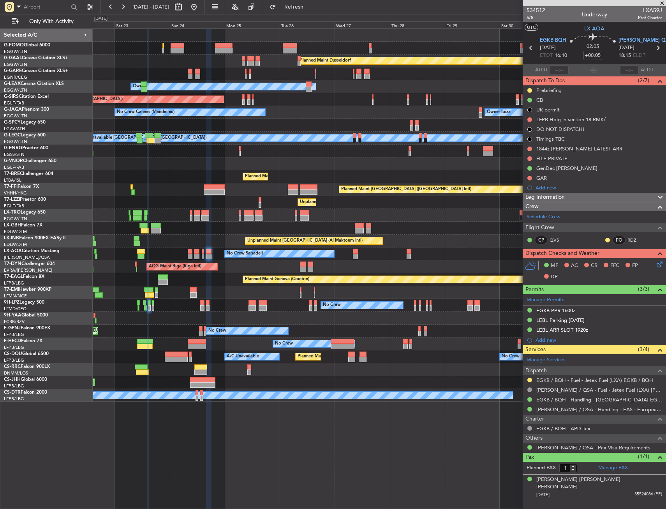
click at [595, 24] on div "Trip Stage" at bounding box center [595, 24] width 0 height 0
click at [589, 27] on span "LX-AOA" at bounding box center [595, 29] width 20 height 8
click at [568, 477] on div "Syed Mohammad Razi Haider Jaffrey" at bounding box center [600, 483] width 126 height 15
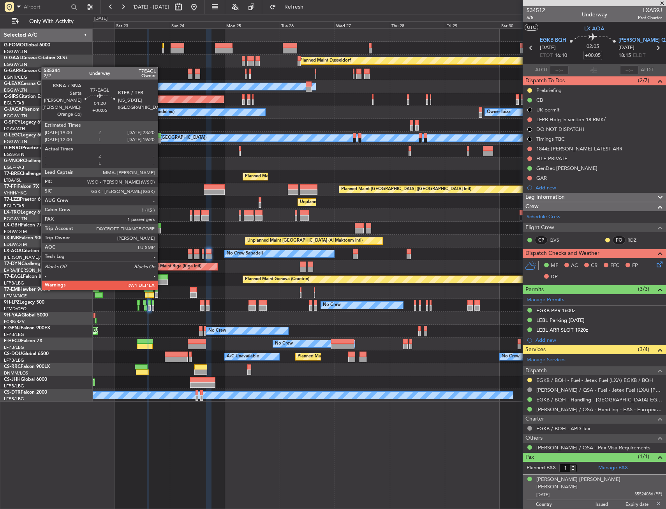
click at [161, 282] on div at bounding box center [163, 281] width 10 height 5
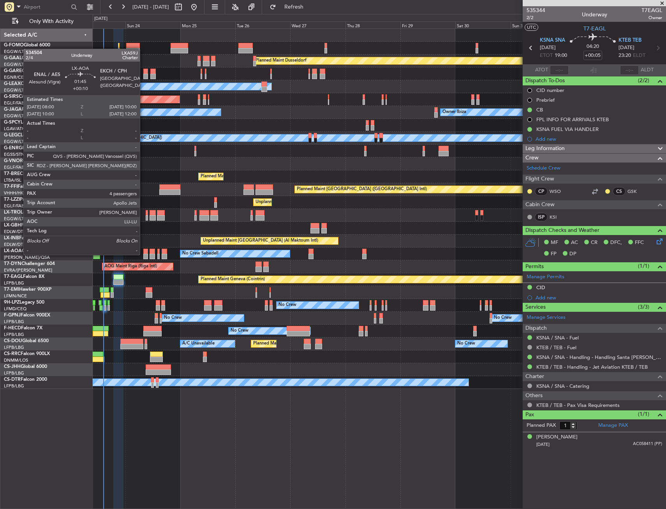
click at [143, 254] on div at bounding box center [145, 256] width 5 height 5
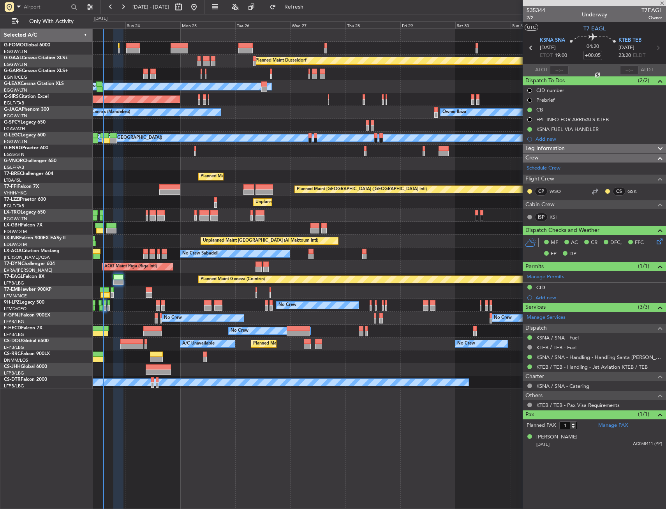
type input "+00:10"
type input "4"
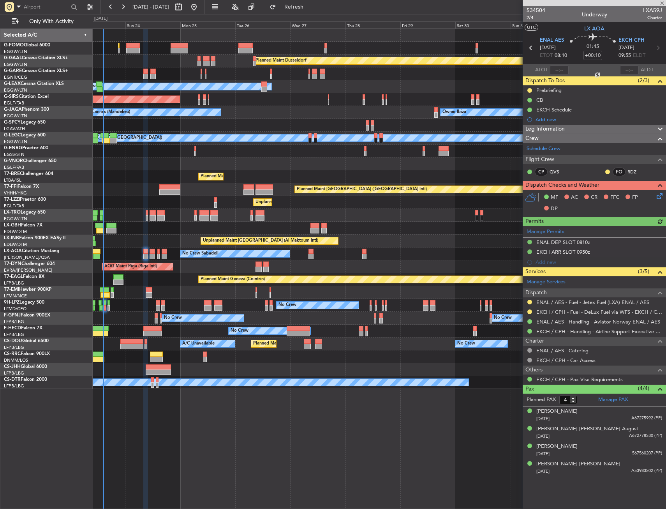
click at [559, 171] on link "QVS" at bounding box center [559, 171] width 18 height 7
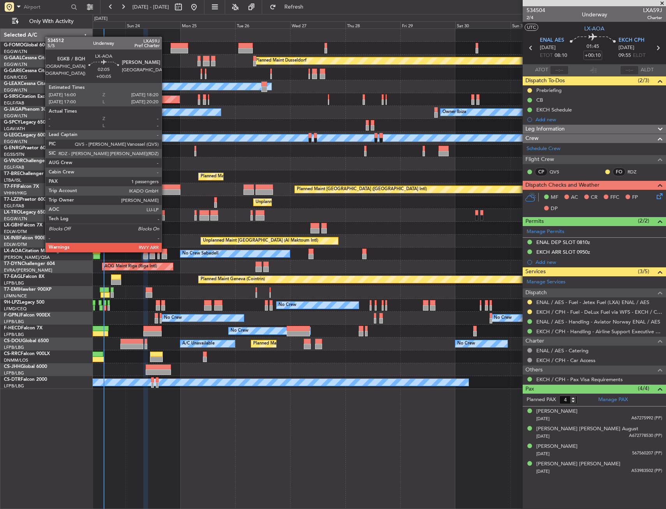
click at [165, 251] on div at bounding box center [164, 251] width 5 height 5
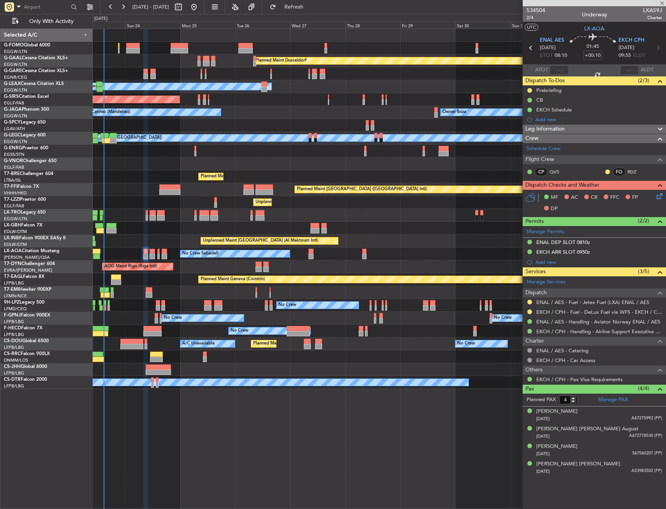
type input "+00:05"
type input "1"
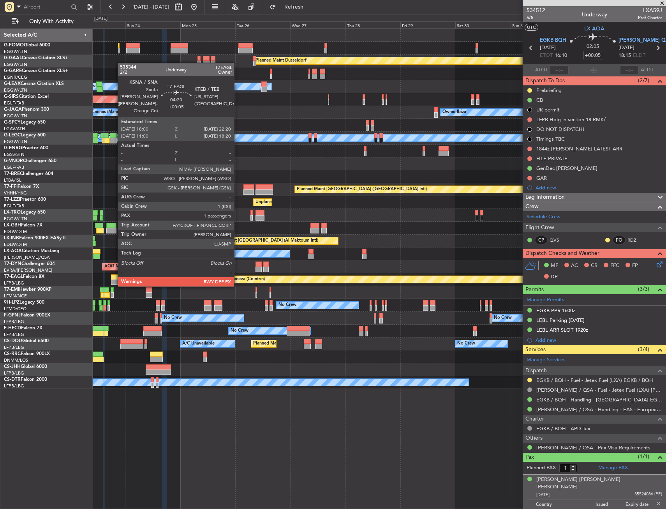
click at [114, 279] on div at bounding box center [116, 276] width 10 height 5
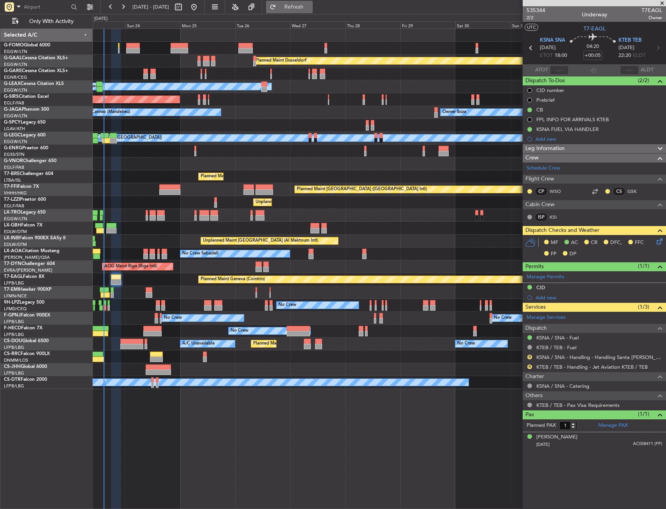
click at [298, 9] on button "Refresh" at bounding box center [289, 7] width 47 height 12
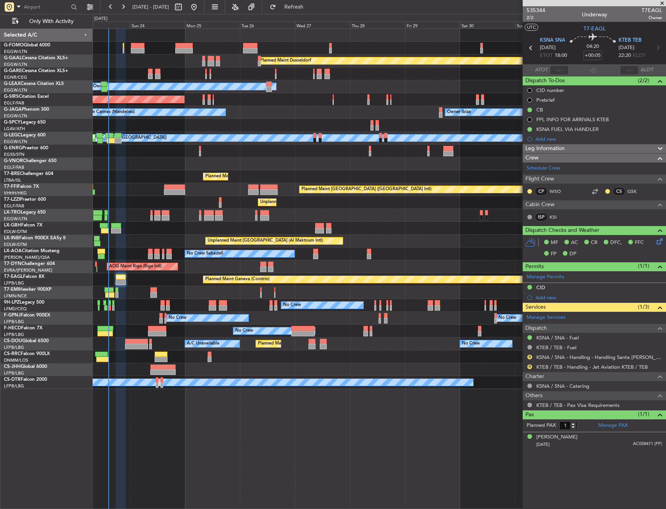
click at [150, 279] on div "Planned Maint Geneva (Cointrin)" at bounding box center [379, 279] width 573 height 13
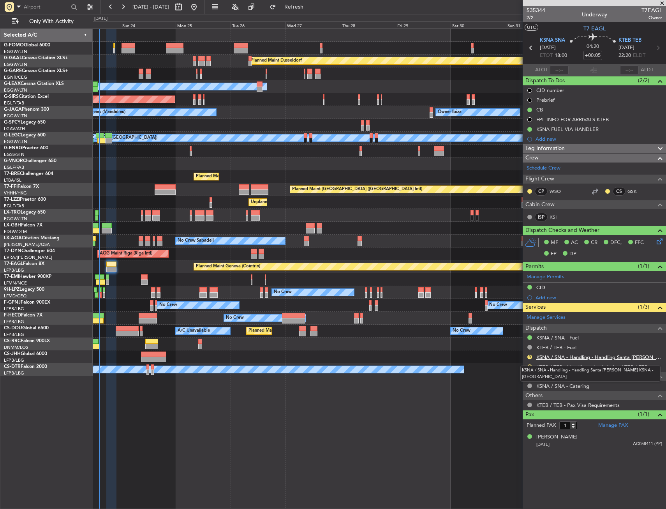
click at [551, 358] on link "KSNA / SNA - Handling - Handling Santa Ana KSNA - ACI Jet South" at bounding box center [600, 357] width 126 height 7
click at [576, 356] on link "KSNA / SNA - Handling - Handling Santa Ana KSNA - ACI Jet South" at bounding box center [600, 357] width 126 height 7
click at [564, 368] on link "KTEB / TEB - Handling - Jet Aviation KTEB / TEB" at bounding box center [592, 367] width 111 height 7
drag, startPoint x: 532, startPoint y: 365, endPoint x: 526, endPoint y: 379, distance: 15.2
click at [532, 365] on button at bounding box center [530, 366] width 5 height 5
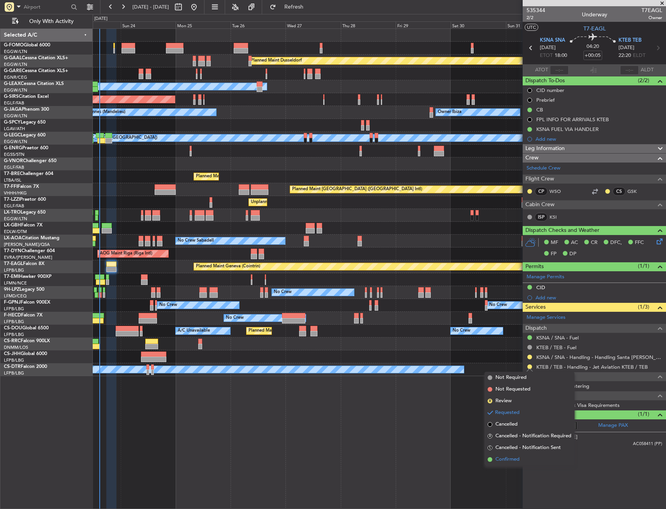
click at [499, 465] on li "Confirmed" at bounding box center [530, 460] width 90 height 12
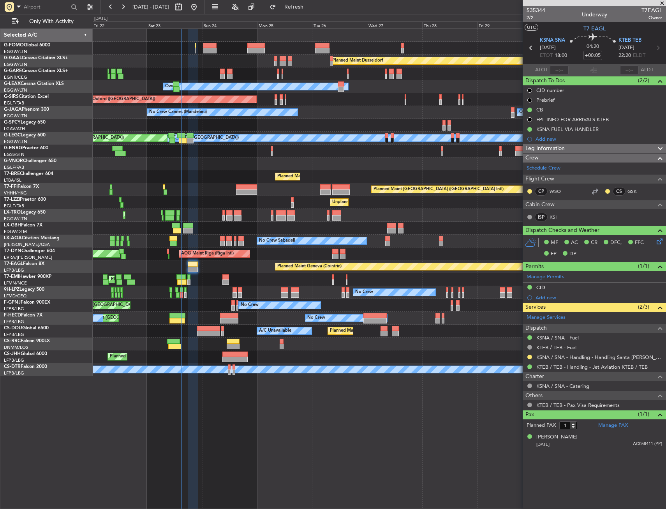
click at [209, 234] on div "Planned Maint Dusseldorf Unplanned Maint Chester Owner Unplanned Maint Oxford (…" at bounding box center [379, 202] width 573 height 347
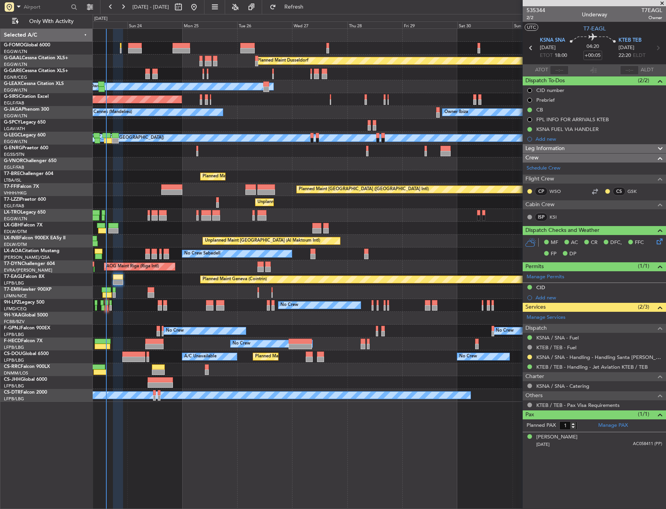
click at [214, 168] on div "Planned Maint Dusseldorf Owner Unplanned Maint [GEOGRAPHIC_DATA] ([GEOGRAPHIC_D…" at bounding box center [379, 215] width 573 height 373
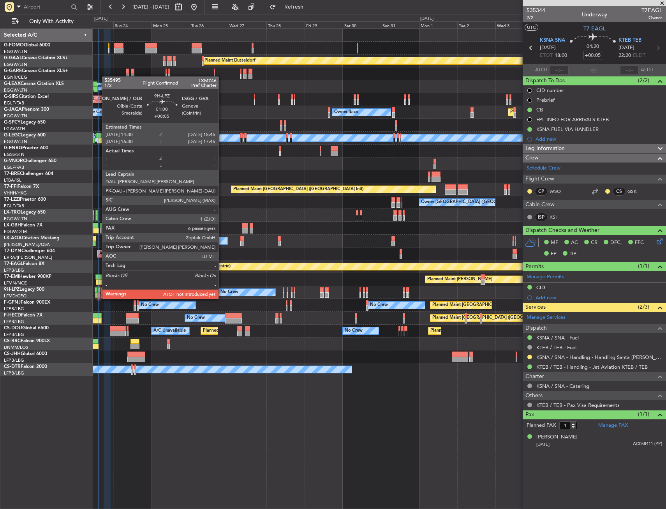
click at [98, 291] on div at bounding box center [99, 289] width 2 height 5
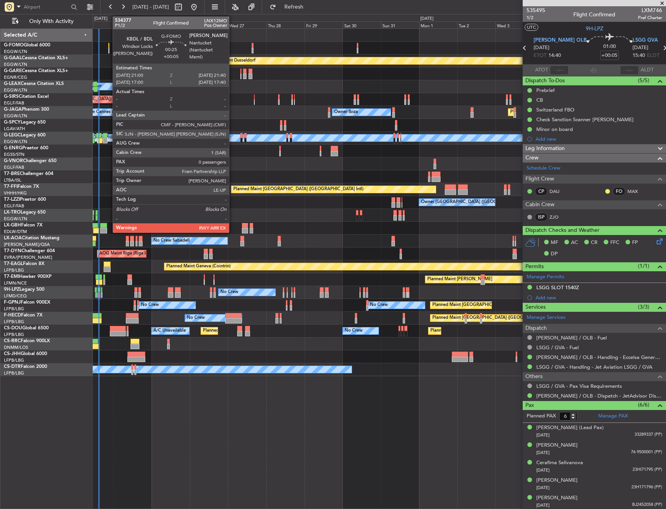
click at [109, 46] on div at bounding box center [108, 45] width 1 height 5
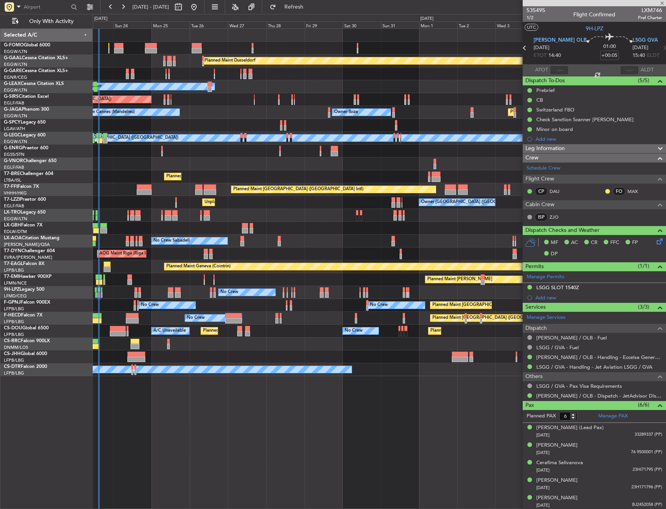
type input "0"
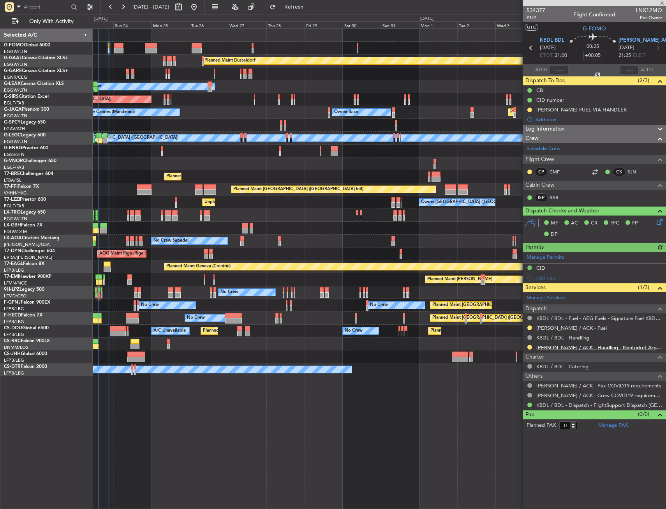
click at [561, 348] on link "[PERSON_NAME] / ACK - Handling - Nantucket Arpt Ops [PERSON_NAME] / ACK" at bounding box center [600, 347] width 126 height 7
click at [531, 346] on button at bounding box center [530, 347] width 5 height 5
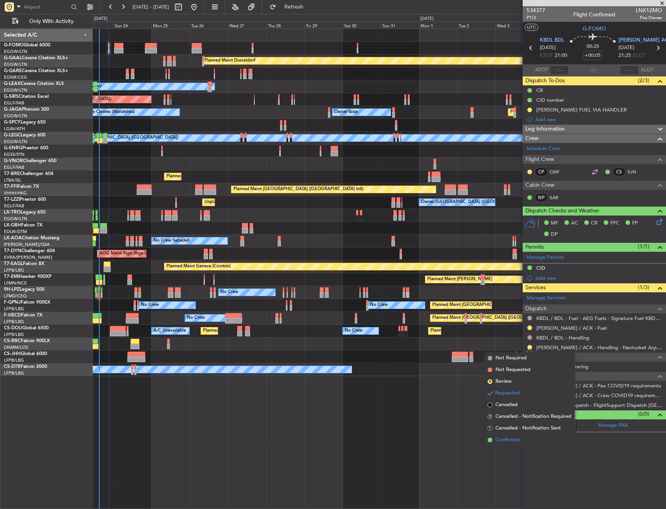
click at [505, 437] on span "Confirmed" at bounding box center [508, 440] width 24 height 8
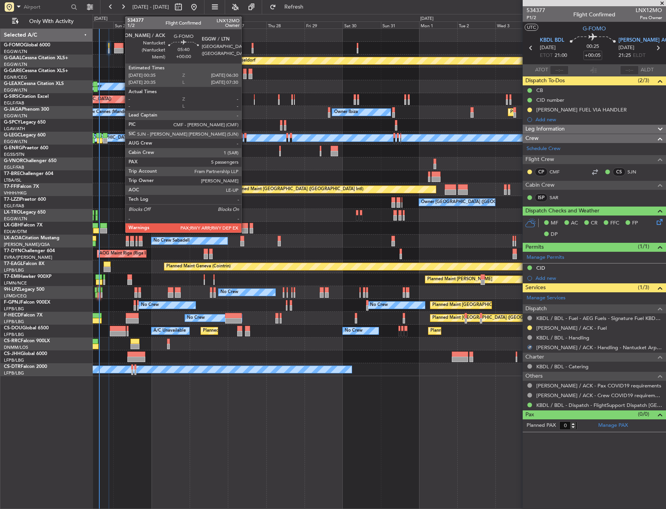
click at [121, 44] on div at bounding box center [119, 45] width 10 height 5
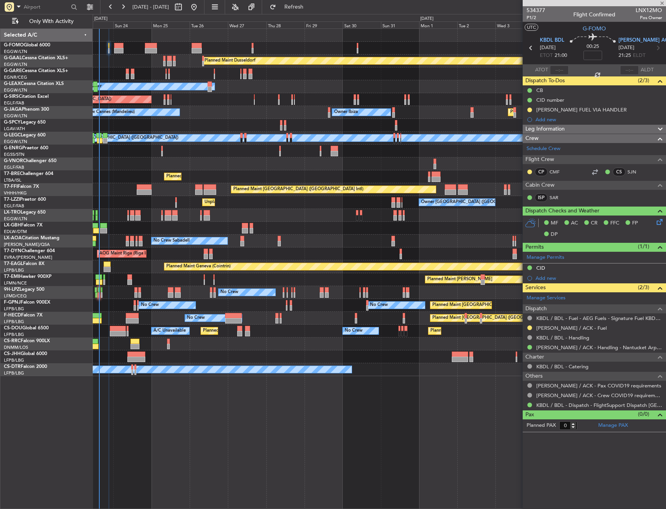
type input "5"
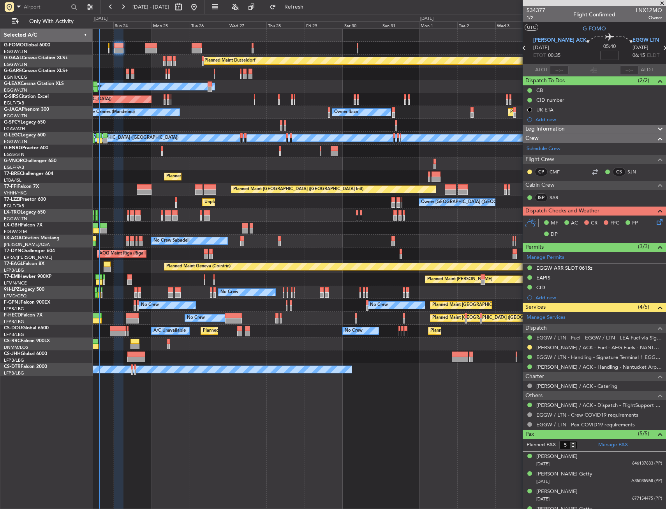
click at [530, 346] on button at bounding box center [530, 347] width 5 height 5
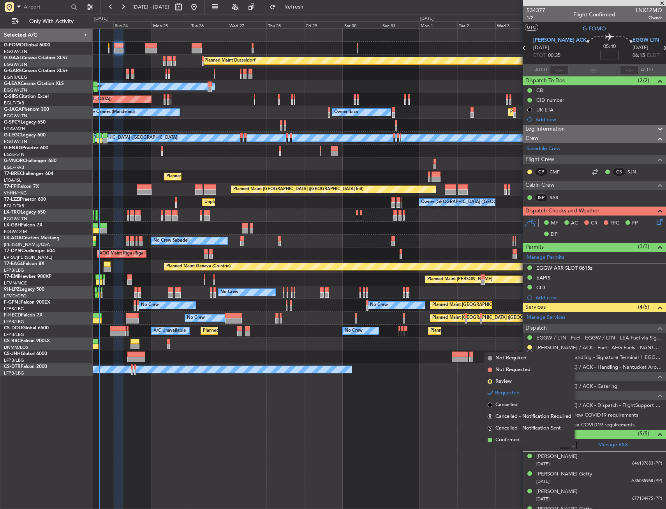
drag, startPoint x: 506, startPoint y: 440, endPoint x: 530, endPoint y: 420, distance: 31.0
click at [507, 440] on span "Confirmed" at bounding box center [508, 440] width 24 height 8
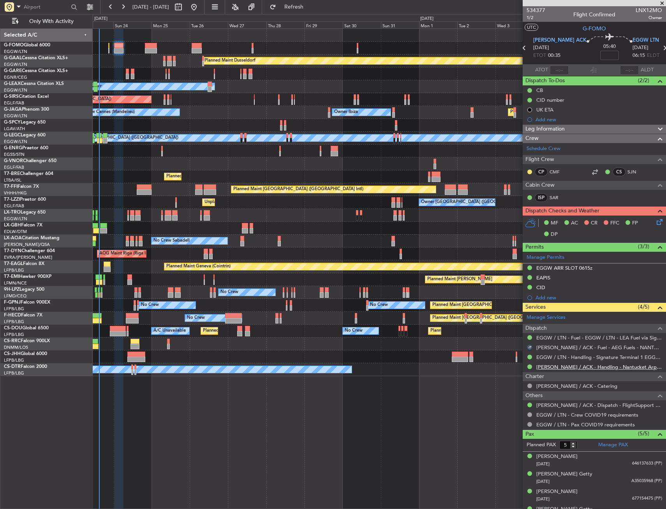
click at [553, 367] on link "KACK / ACK - Handling - Nantucket Arpt Ops KACK / ACK" at bounding box center [600, 367] width 126 height 7
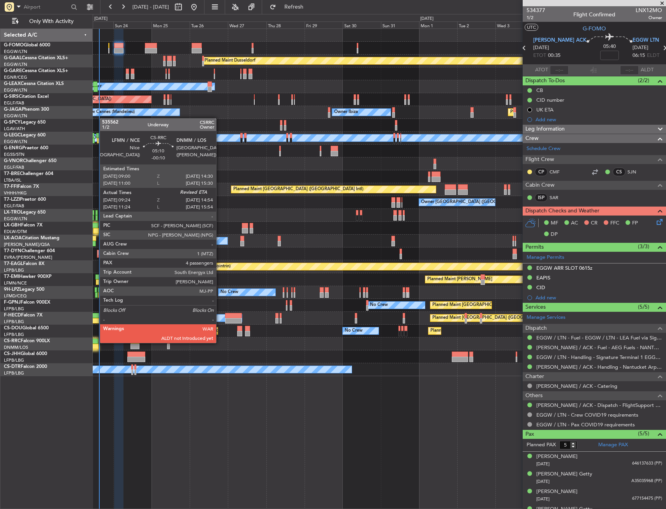
click at [96, 342] on div at bounding box center [93, 341] width 9 height 5
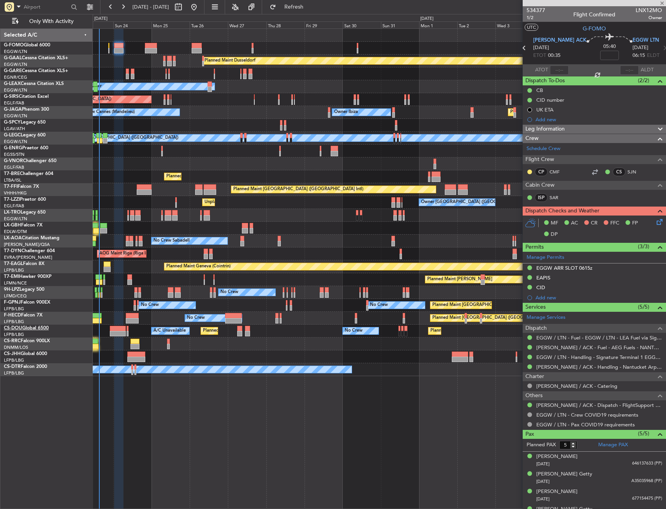
type input "-00:10"
type input "09:39"
type input "4"
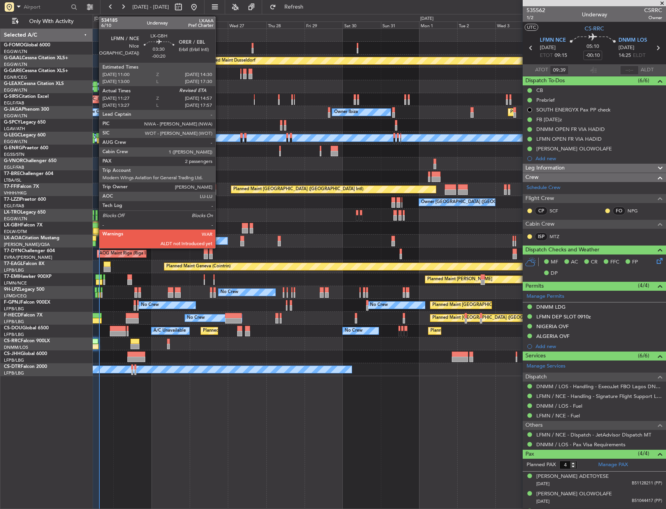
click at [95, 228] on div at bounding box center [96, 230] width 6 height 5
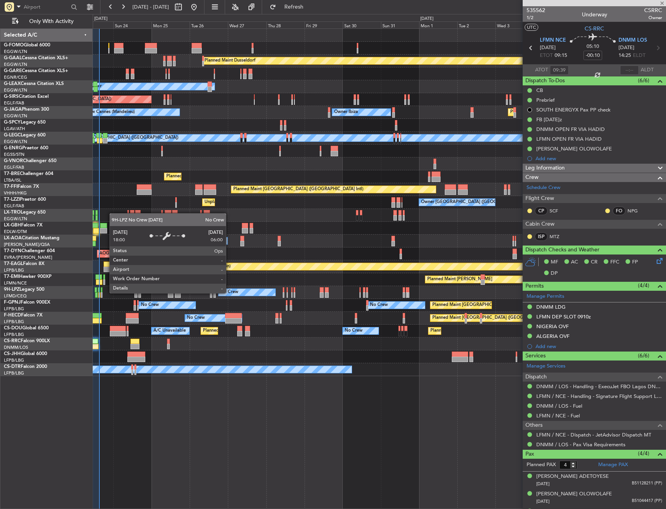
type input "-00:20"
type input "11:27"
type input "2"
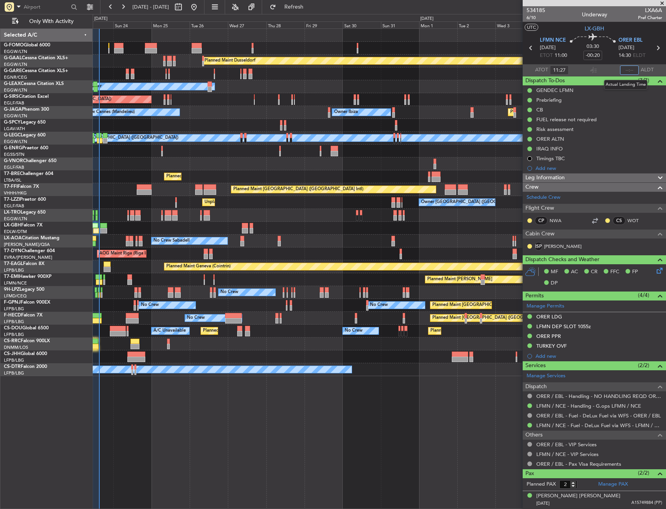
click at [627, 72] on input "text" at bounding box center [629, 69] width 19 height 9
click at [625, 30] on section "UTC LX-GBH" at bounding box center [594, 28] width 143 height 12
type input "15:00"
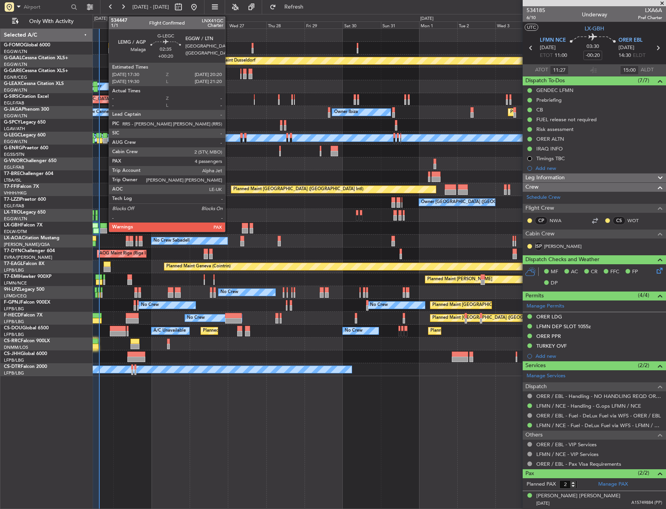
click at [105, 138] on div at bounding box center [105, 140] width 5 height 5
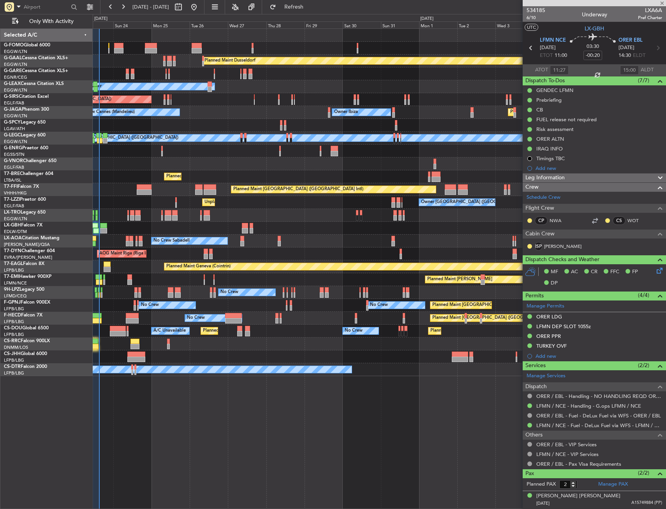
type input "13:27"
type input "18:00"
type input "11:27"
type input "15:00"
type input "+00:20"
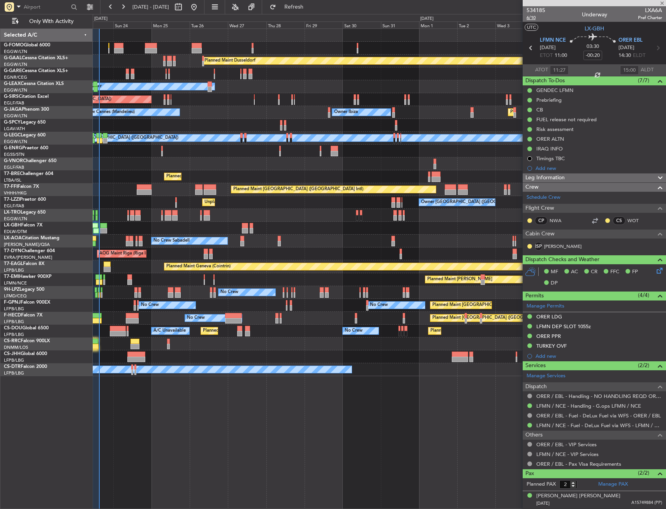
type input "4"
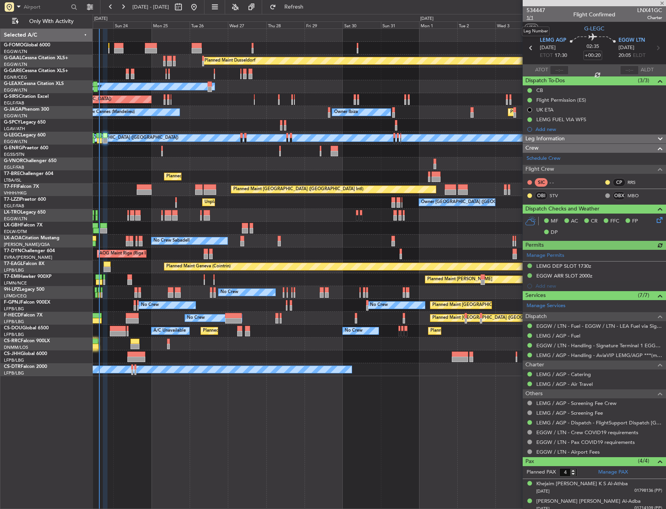
click at [532, 18] on span "1/1" at bounding box center [536, 17] width 19 height 7
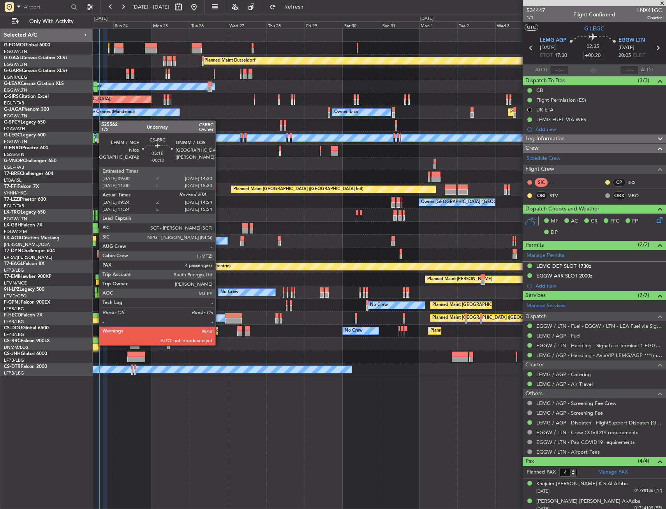
click at [95, 345] on div at bounding box center [94, 346] width 9 height 5
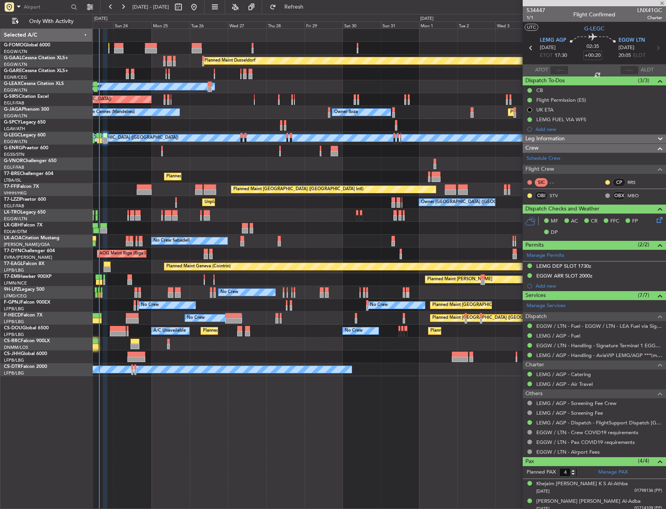
type input "-00:10"
type input "09:39"
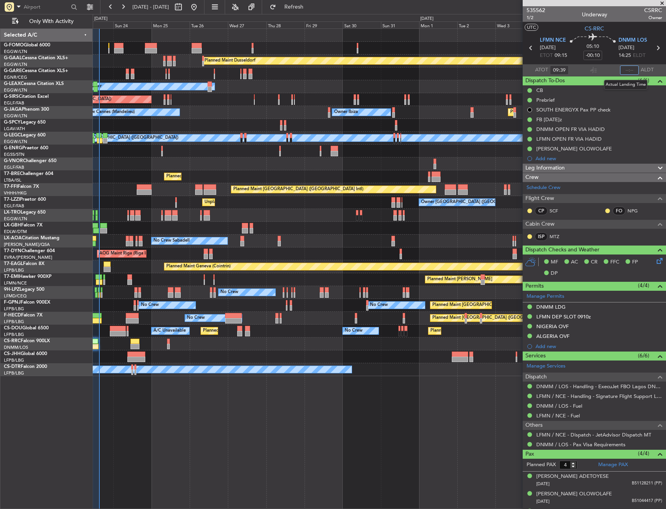
click at [621, 70] on input "text" at bounding box center [629, 69] width 19 height 9
click at [619, 30] on section "UTC CS-RRC" at bounding box center [594, 28] width 143 height 12
type input "15:02"
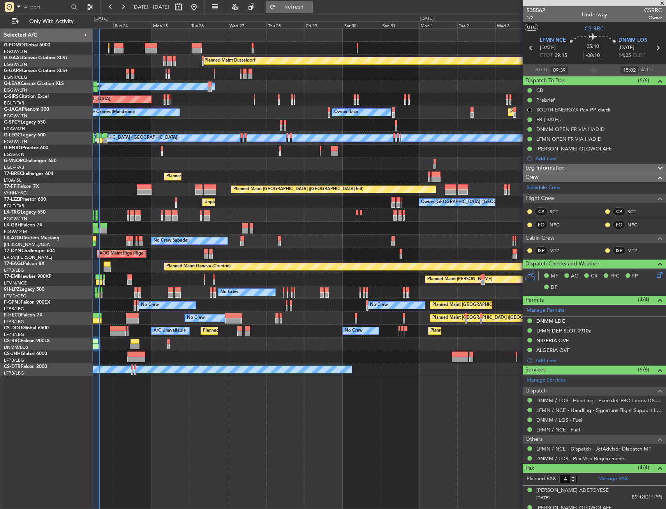
click at [302, 8] on button "Refresh" at bounding box center [289, 7] width 47 height 12
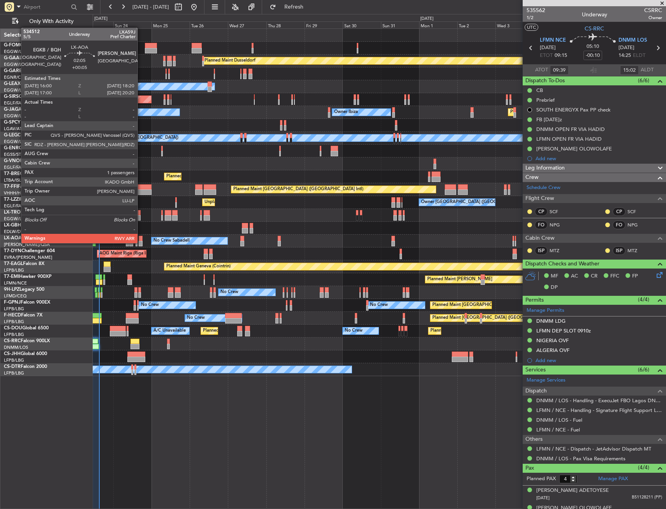
click at [141, 242] on div at bounding box center [141, 243] width 4 height 5
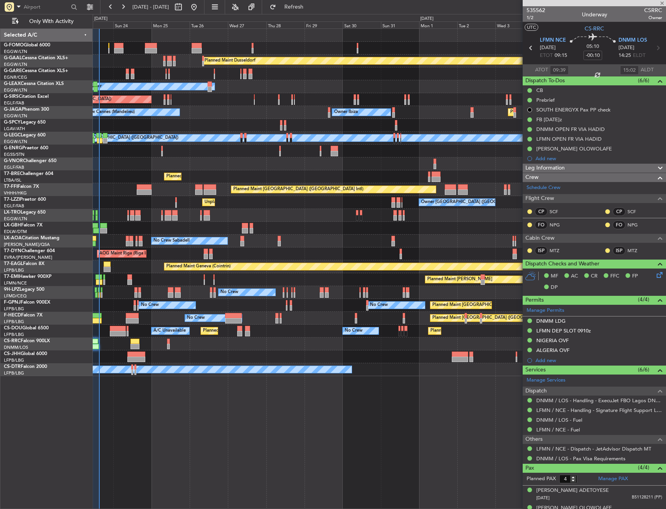
type input "+00:05"
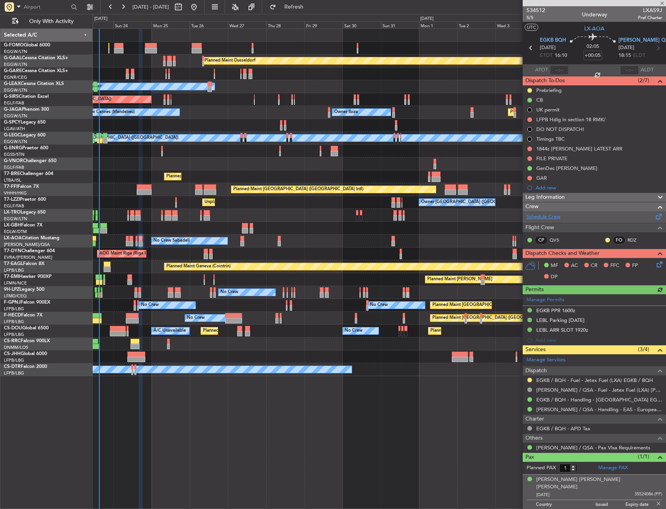
click at [537, 214] on link "Schedule Crew" at bounding box center [544, 217] width 34 height 8
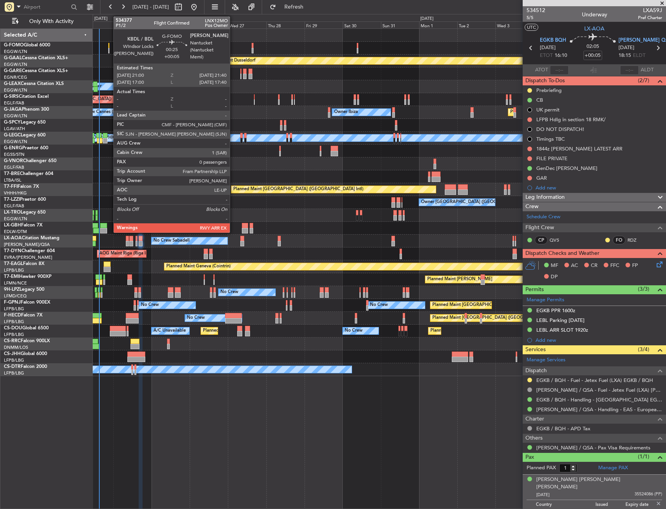
click at [110, 48] on div at bounding box center [108, 50] width 1 height 5
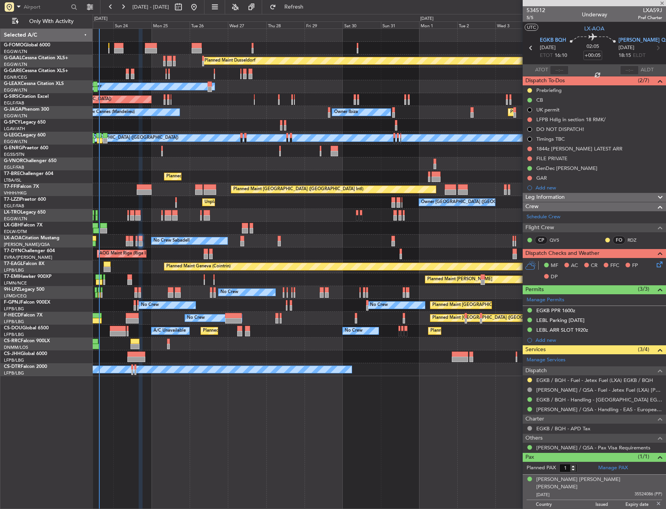
type input "0"
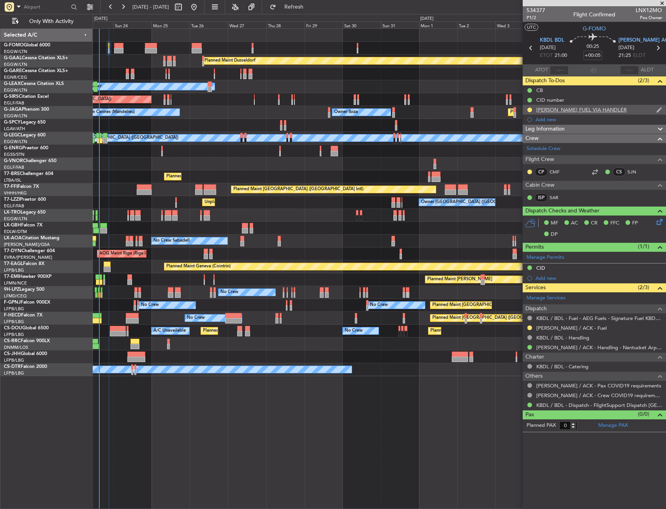
click at [532, 107] on div at bounding box center [530, 110] width 6 height 6
click at [531, 110] on button at bounding box center [530, 110] width 5 height 5
click at [521, 145] on span "Completed" at bounding box center [533, 144] width 26 height 8
click at [528, 325] on button at bounding box center [530, 327] width 5 height 5
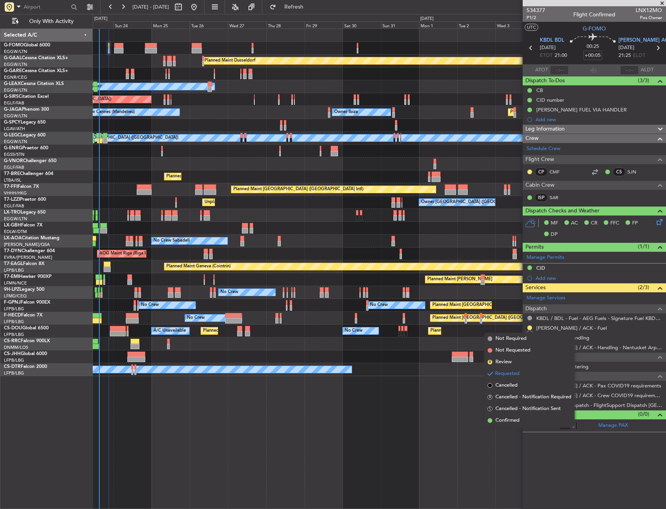
click at [500, 420] on span "Confirmed" at bounding box center [508, 421] width 24 height 8
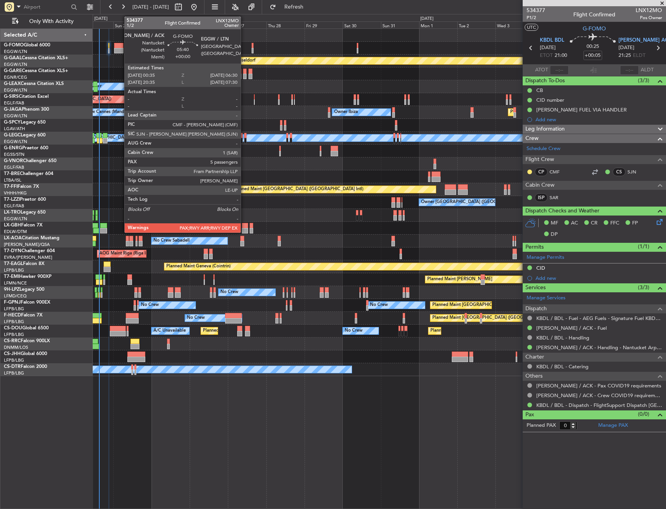
click at [120, 44] on div at bounding box center [119, 45] width 10 height 5
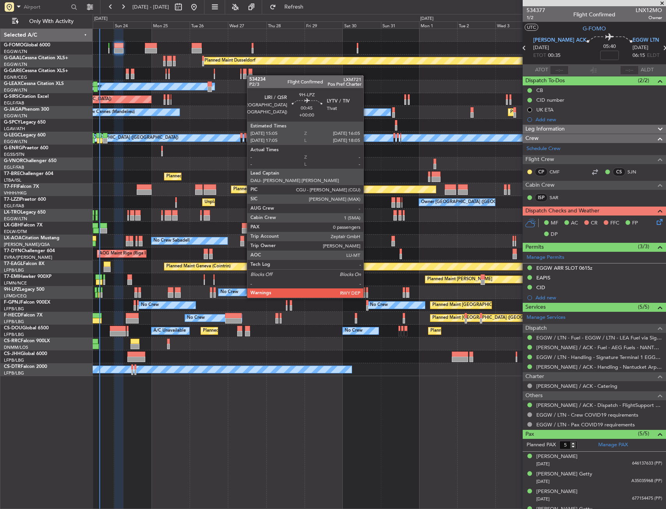
click at [367, 290] on div at bounding box center [367, 289] width 2 height 5
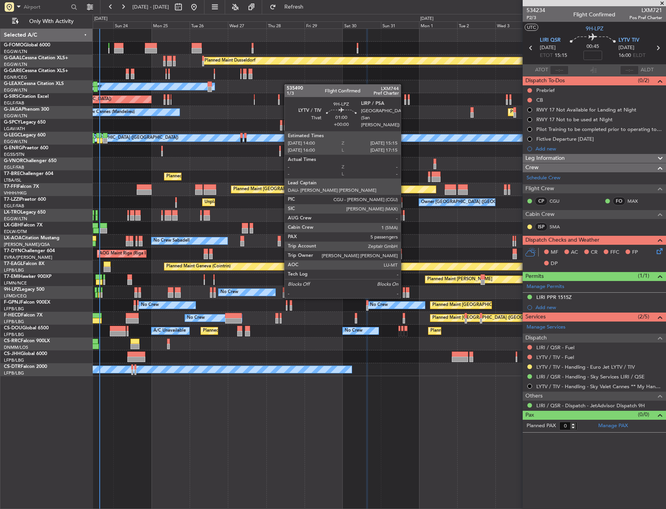
click at [405, 290] on div at bounding box center [404, 289] width 2 height 5
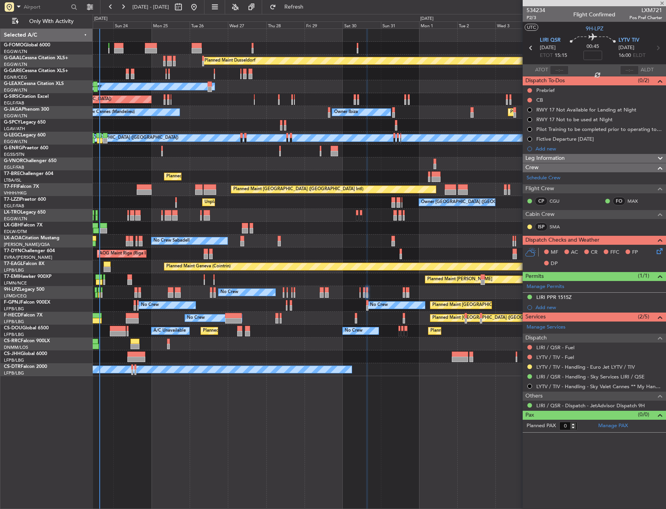
type input "5"
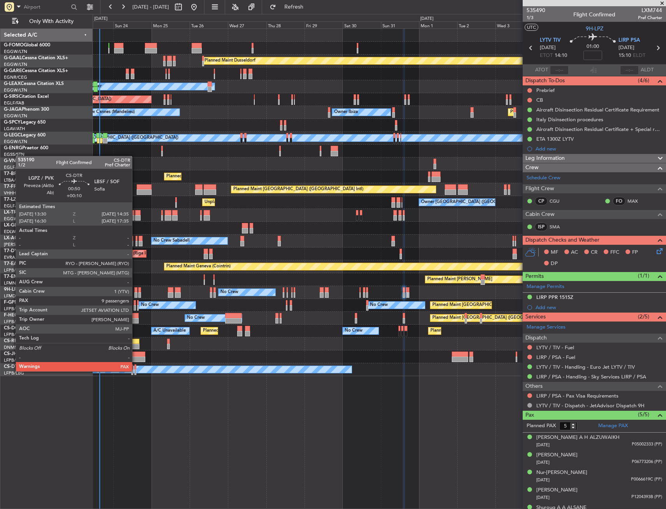
click at [136, 371] on div at bounding box center [135, 371] width 2 height 5
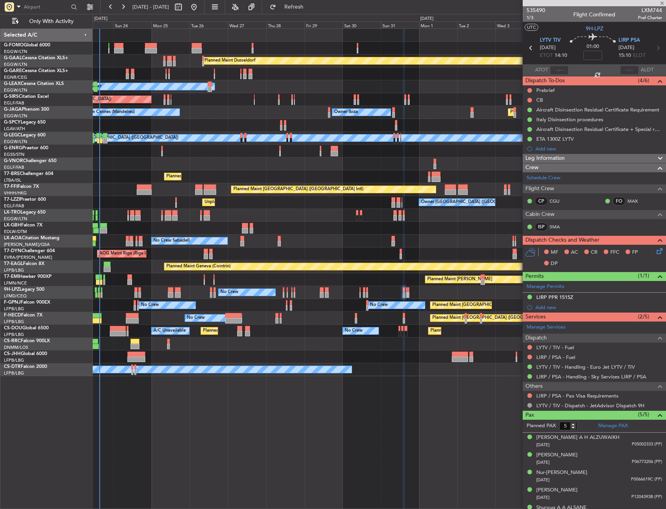
type input "+00:10"
type input "9"
